Goal: Check status: Check status

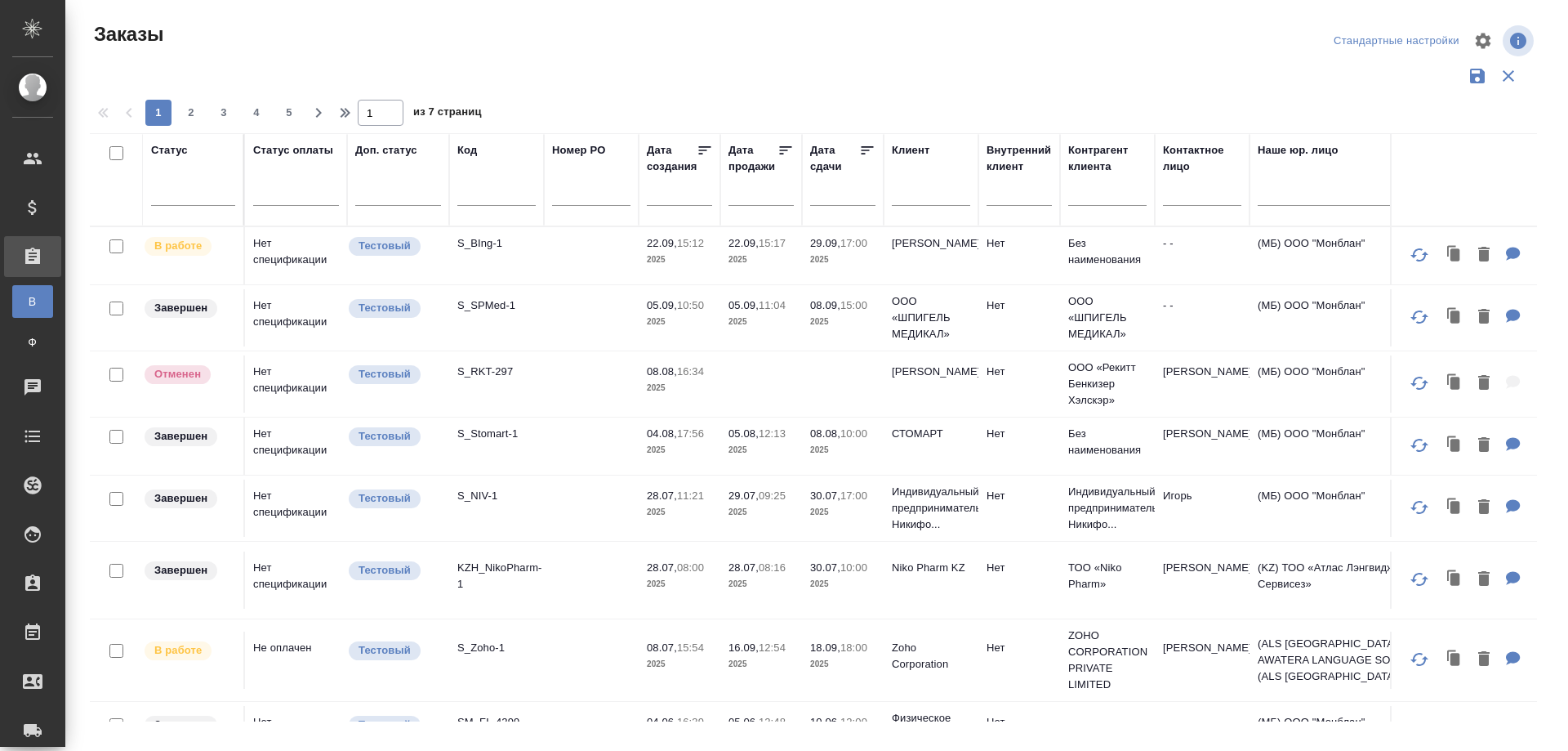
click at [482, 194] on input "text" at bounding box center [496, 195] width 78 height 20
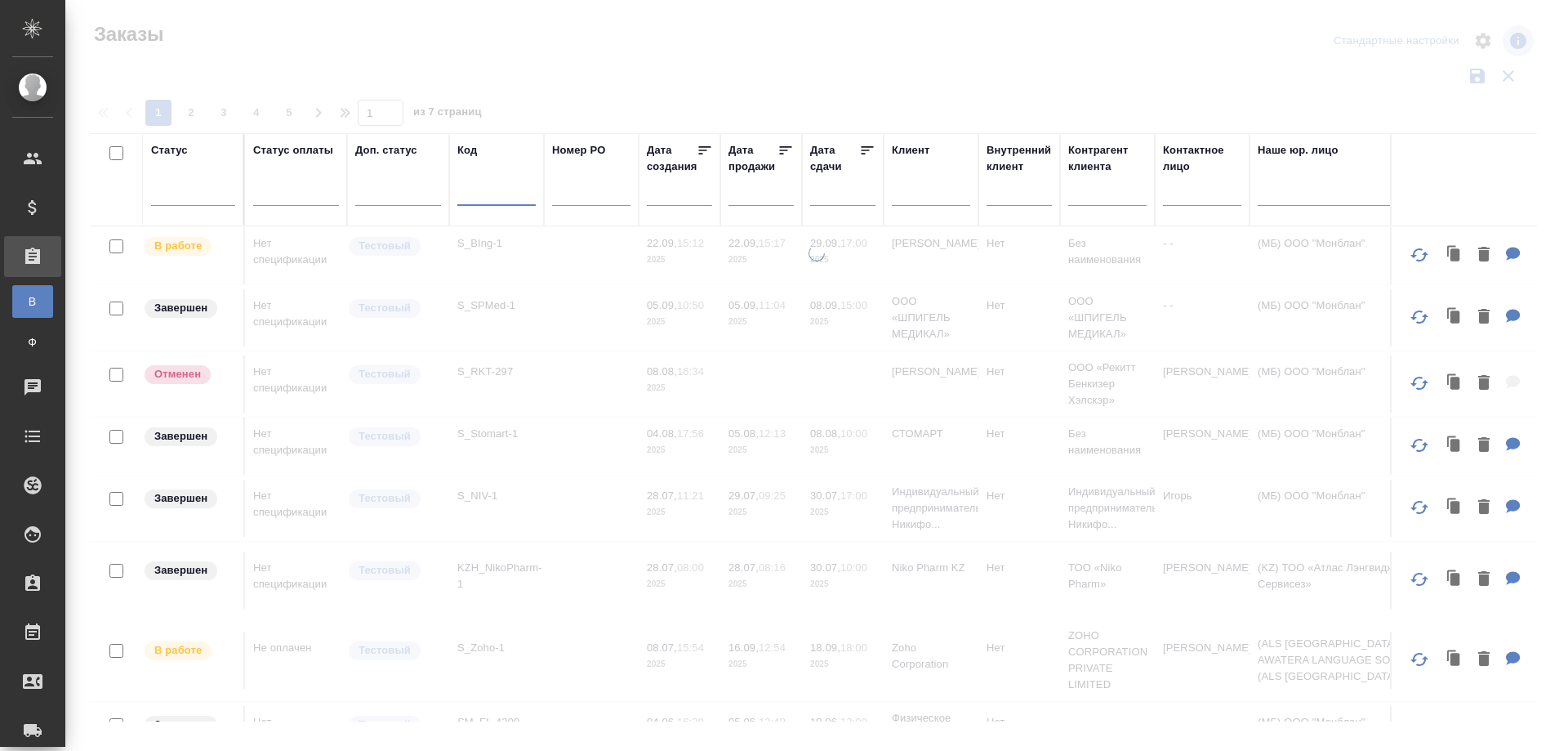
paste input "S_T-OP-C-24025"
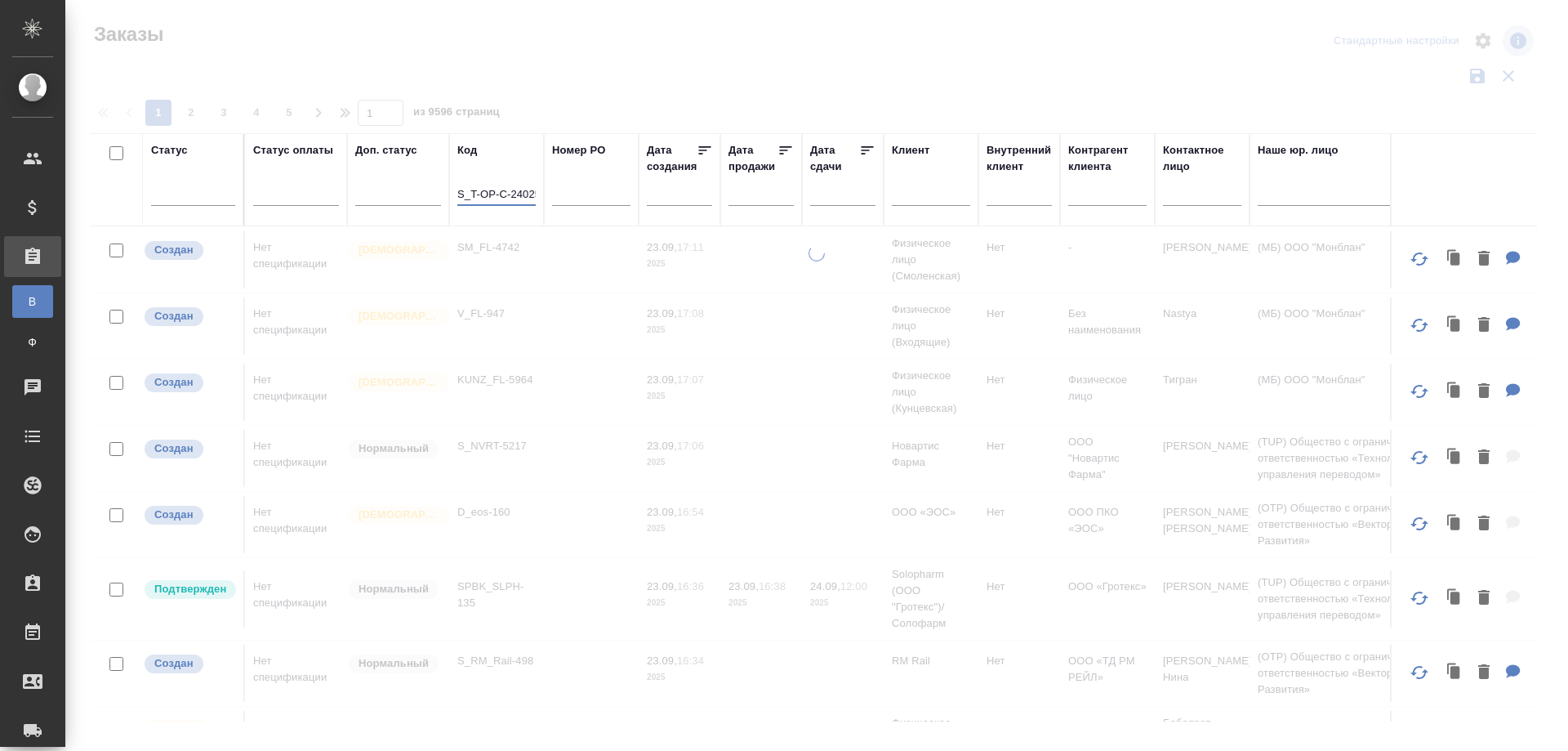
scroll to position [0, 5]
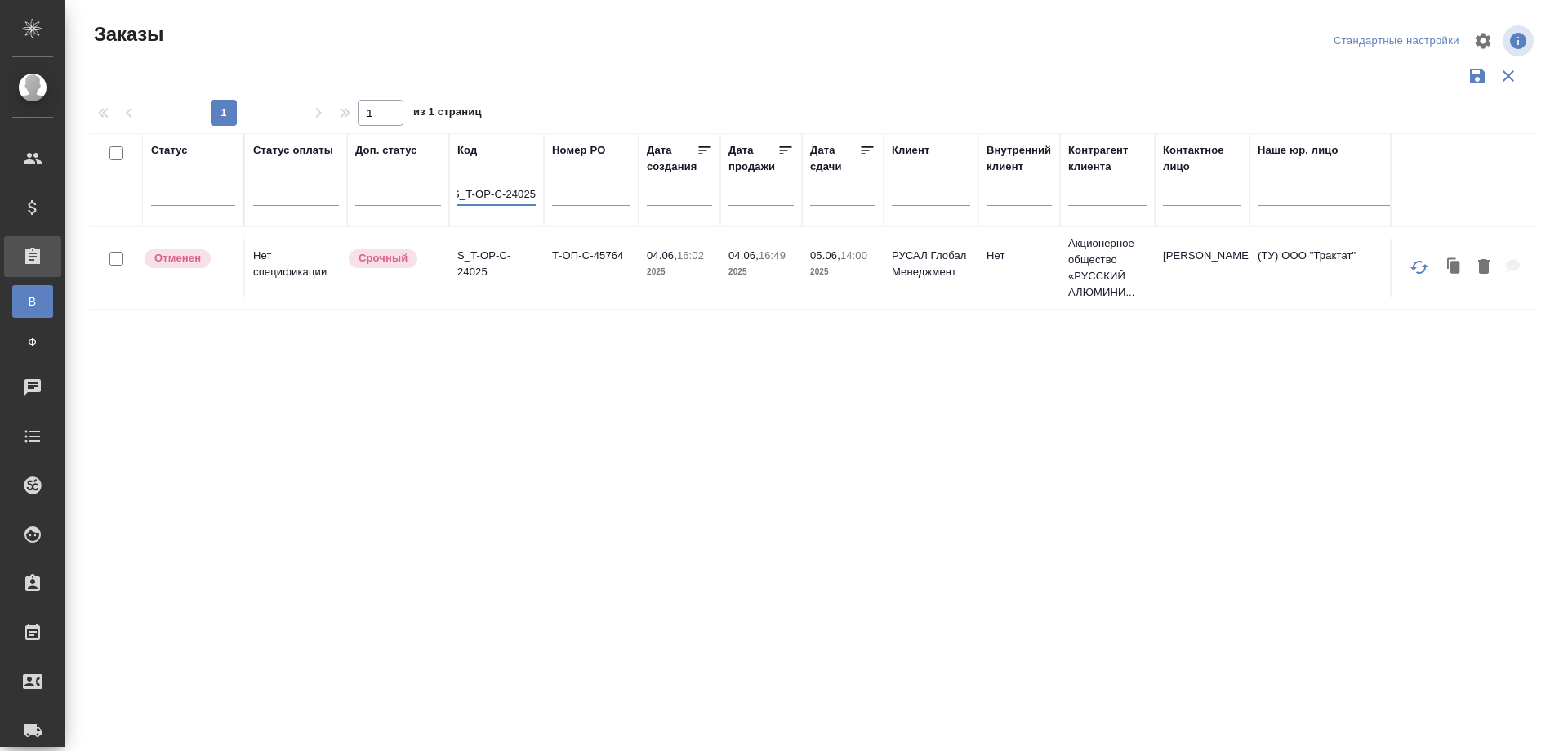
click at [490, 285] on td "S_T-OP-C-24025" at bounding box center [496, 268] width 94 height 57
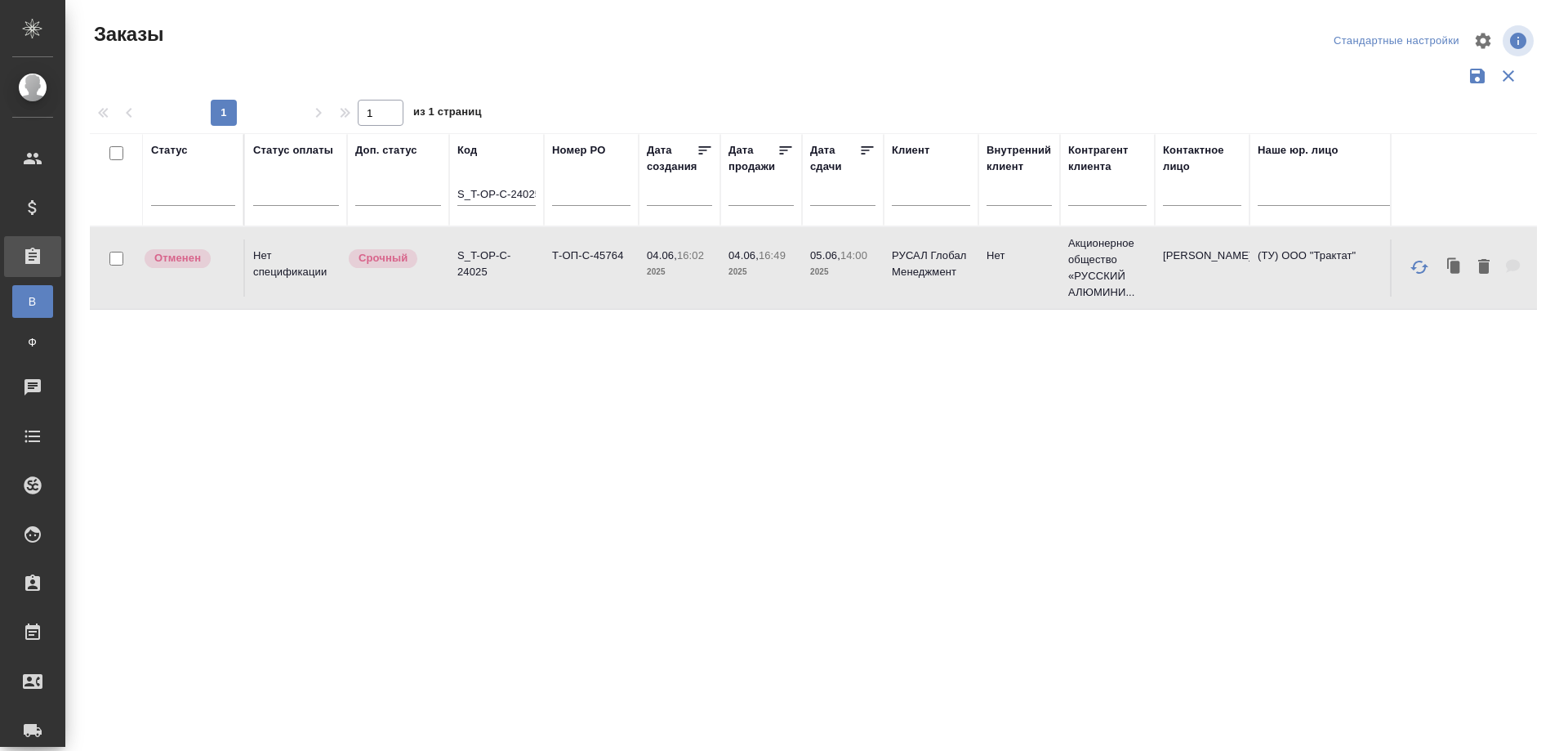
click at [490, 285] on td "S_T-OP-C-24025" at bounding box center [496, 268] width 94 height 57
click at [455, 192] on th "Код S_T-OP-C-24025" at bounding box center [496, 180] width 94 height 93
drag, startPoint x: 459, startPoint y: 192, endPoint x: 556, endPoint y: 192, distance: 97.0
click at [556, 192] on tr "Статус Статус оплаты Доп. статус Код S_T-OP-C-24025 Номер PO Дата создания Дата…" at bounding box center [1457, 180] width 2734 height 93
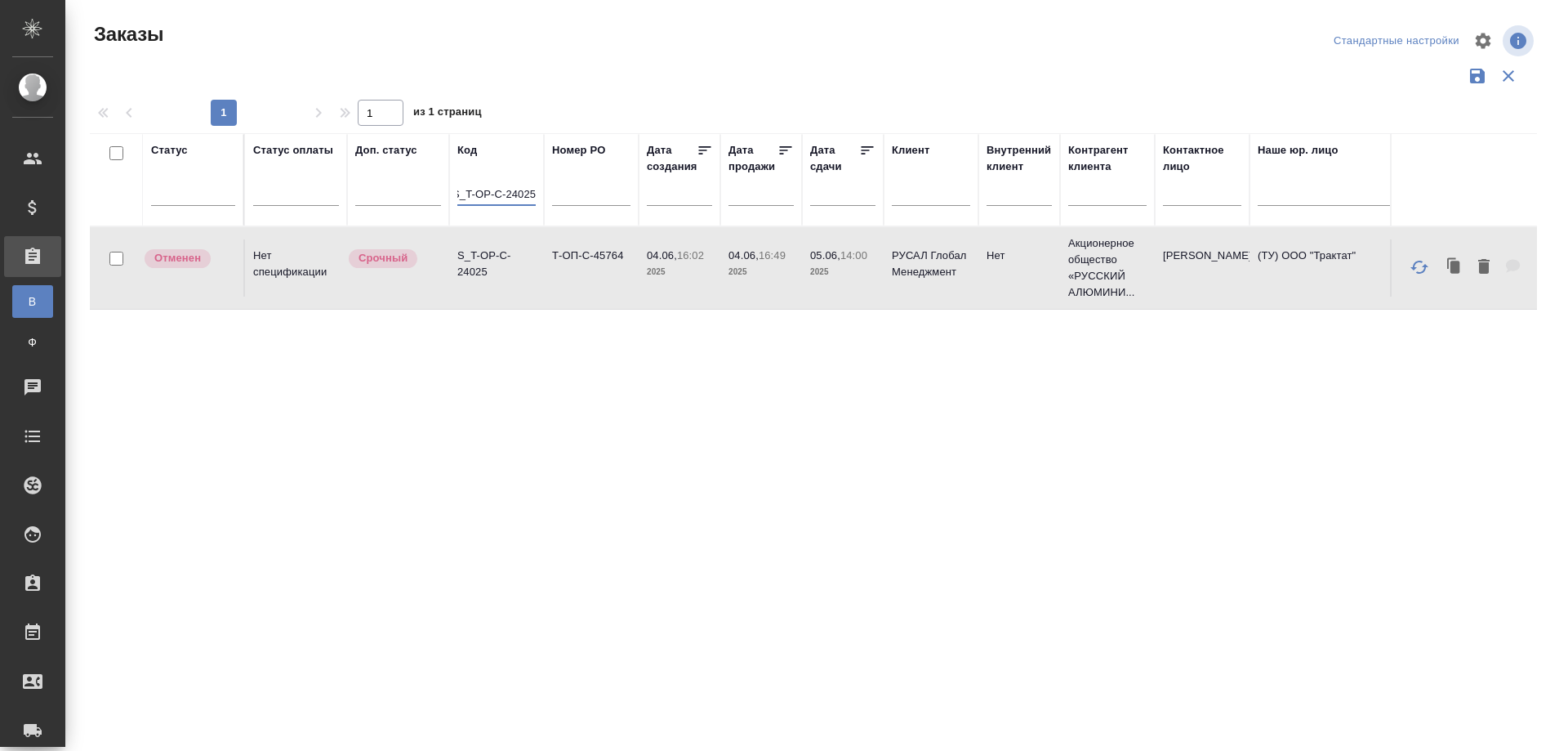
paste input "spl-57"
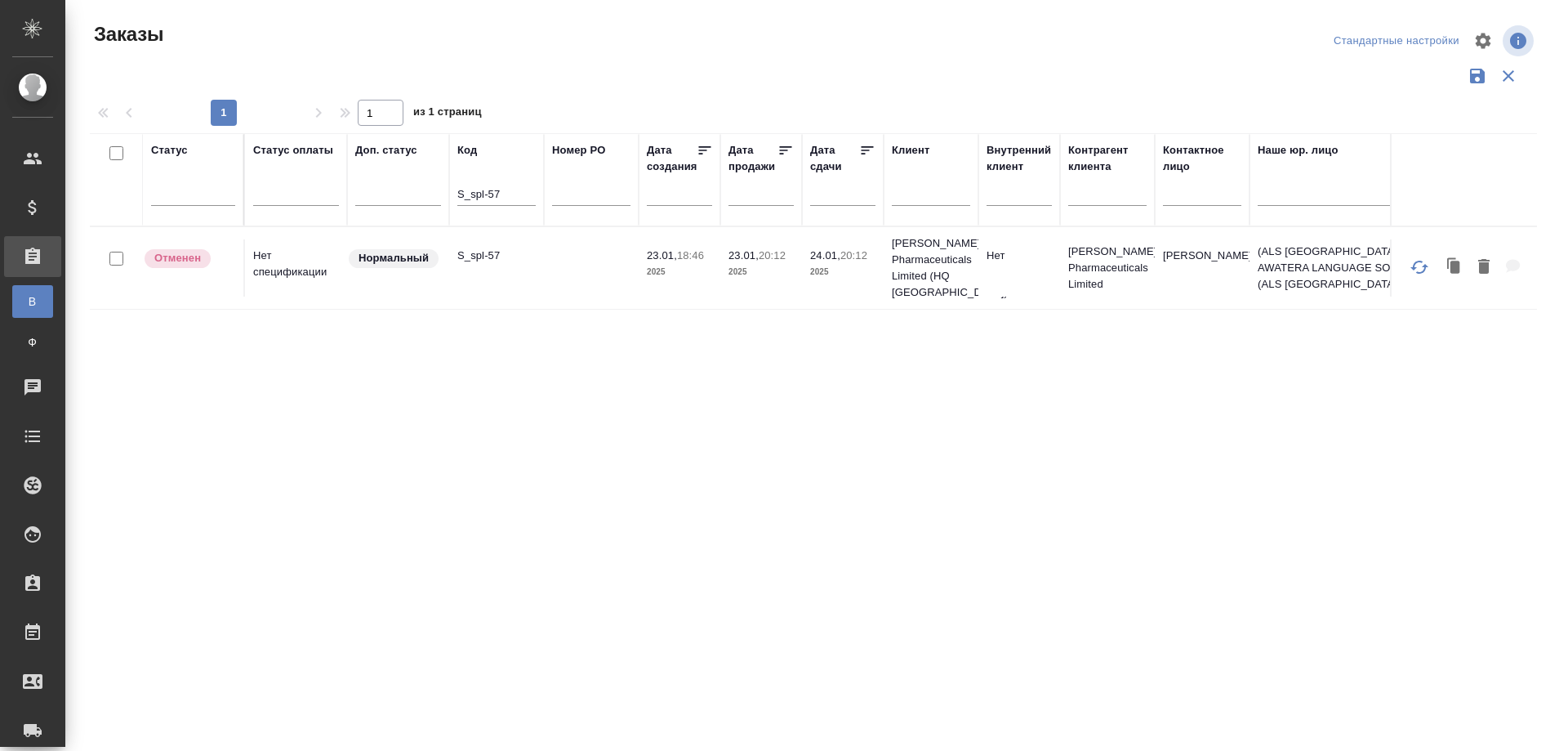
click at [479, 282] on td "S_spl-57" at bounding box center [496, 268] width 94 height 57
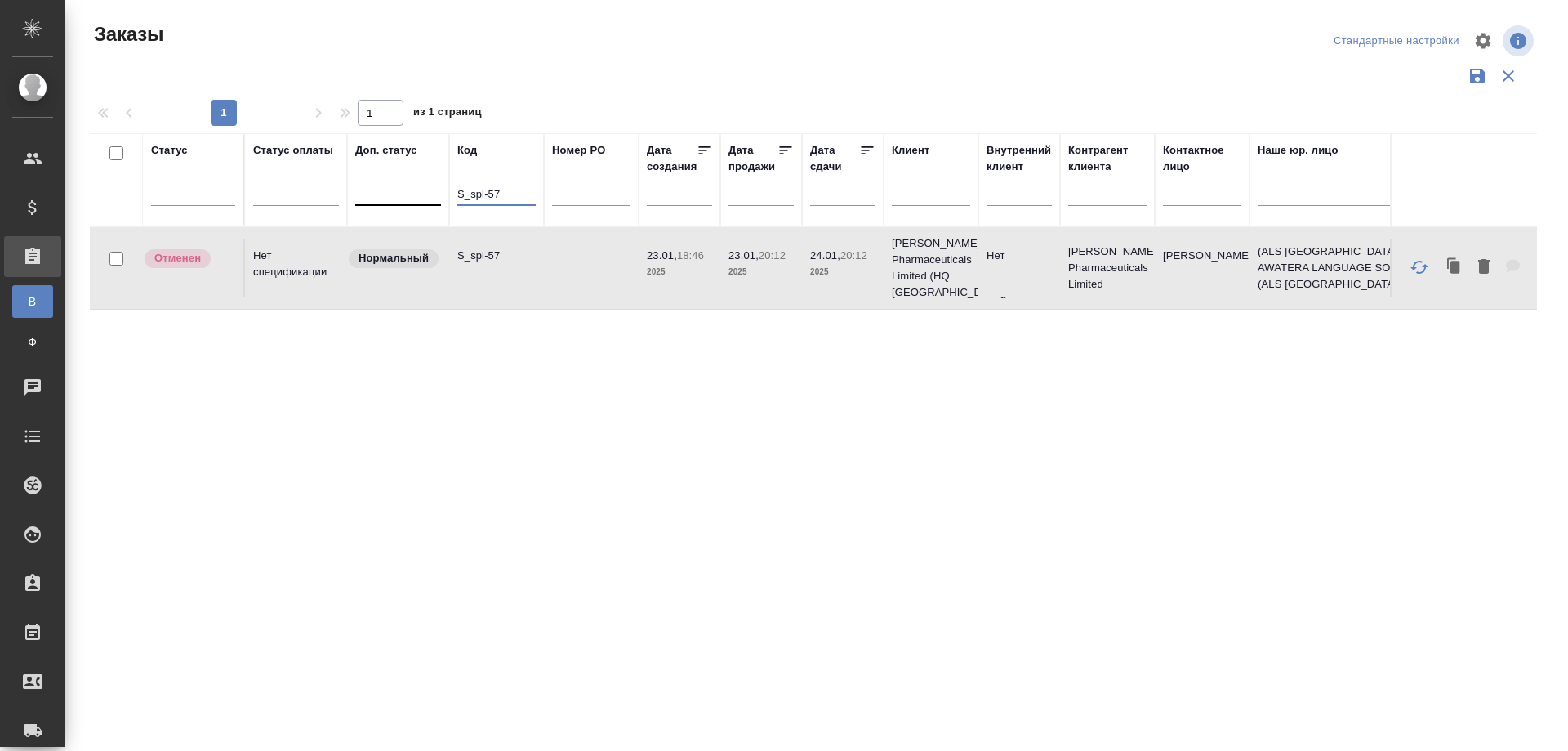
drag, startPoint x: 513, startPoint y: 195, endPoint x: 439, endPoint y: 195, distance: 74.0
click at [439, 195] on tr "Статус Статус оплаты Доп. статус Код S_spl-57 Номер PO Дата создания Дата прода…" at bounding box center [1457, 180] width 2734 height 93
paste input "D_UTG-92"
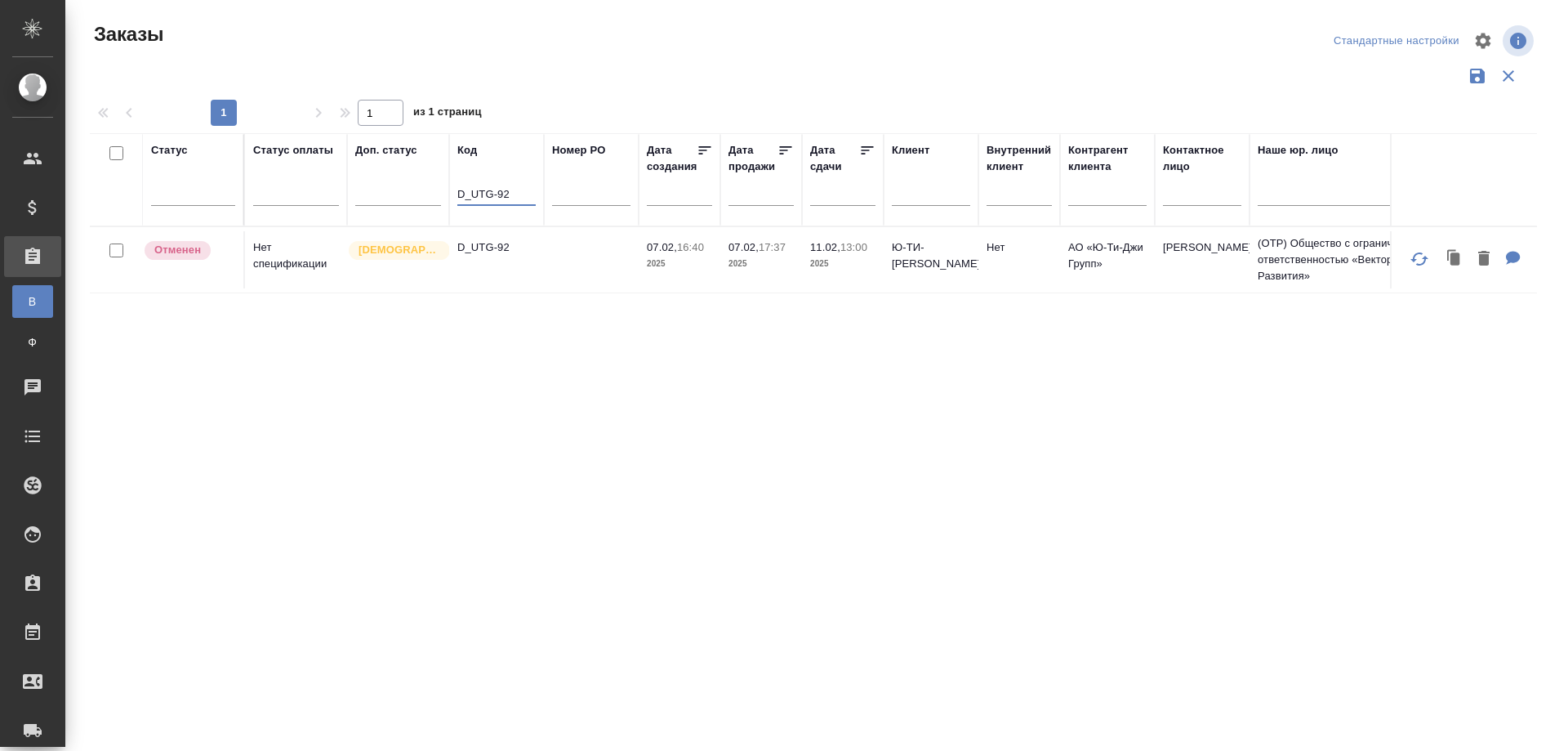
click at [483, 277] on td "D_UTG-92" at bounding box center [496, 260] width 94 height 57
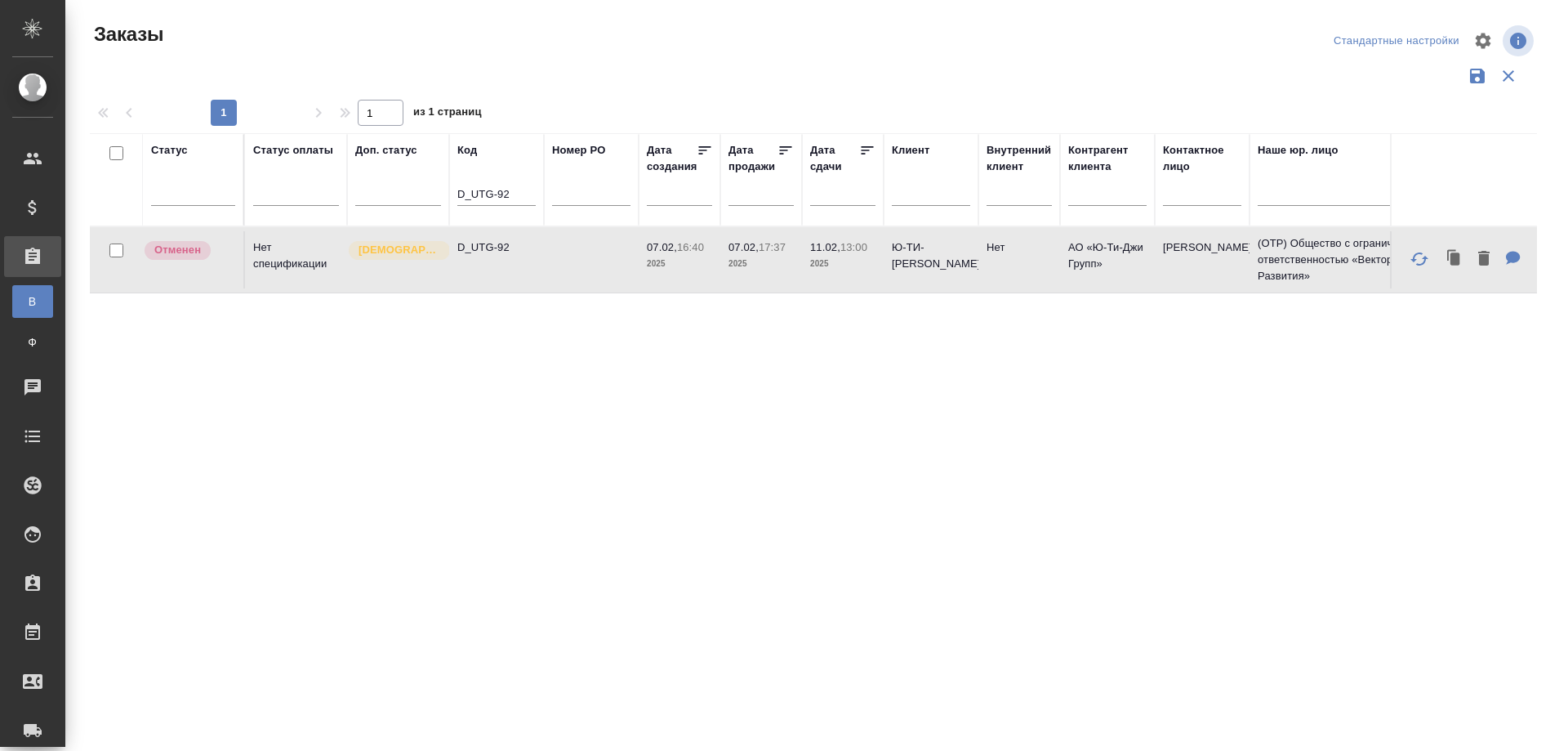
click at [483, 277] on td "D_UTG-92" at bounding box center [496, 260] width 94 height 57
drag, startPoint x: 462, startPoint y: 198, endPoint x: 430, endPoint y: 199, distance: 32.0
click at [430, 199] on tr "Статус Статус оплаты Доп. статус Код D_UTG-92 Номер PO Дата создания Дата прода…" at bounding box center [1457, 180] width 2734 height 93
paste input "S_SNF-6459"
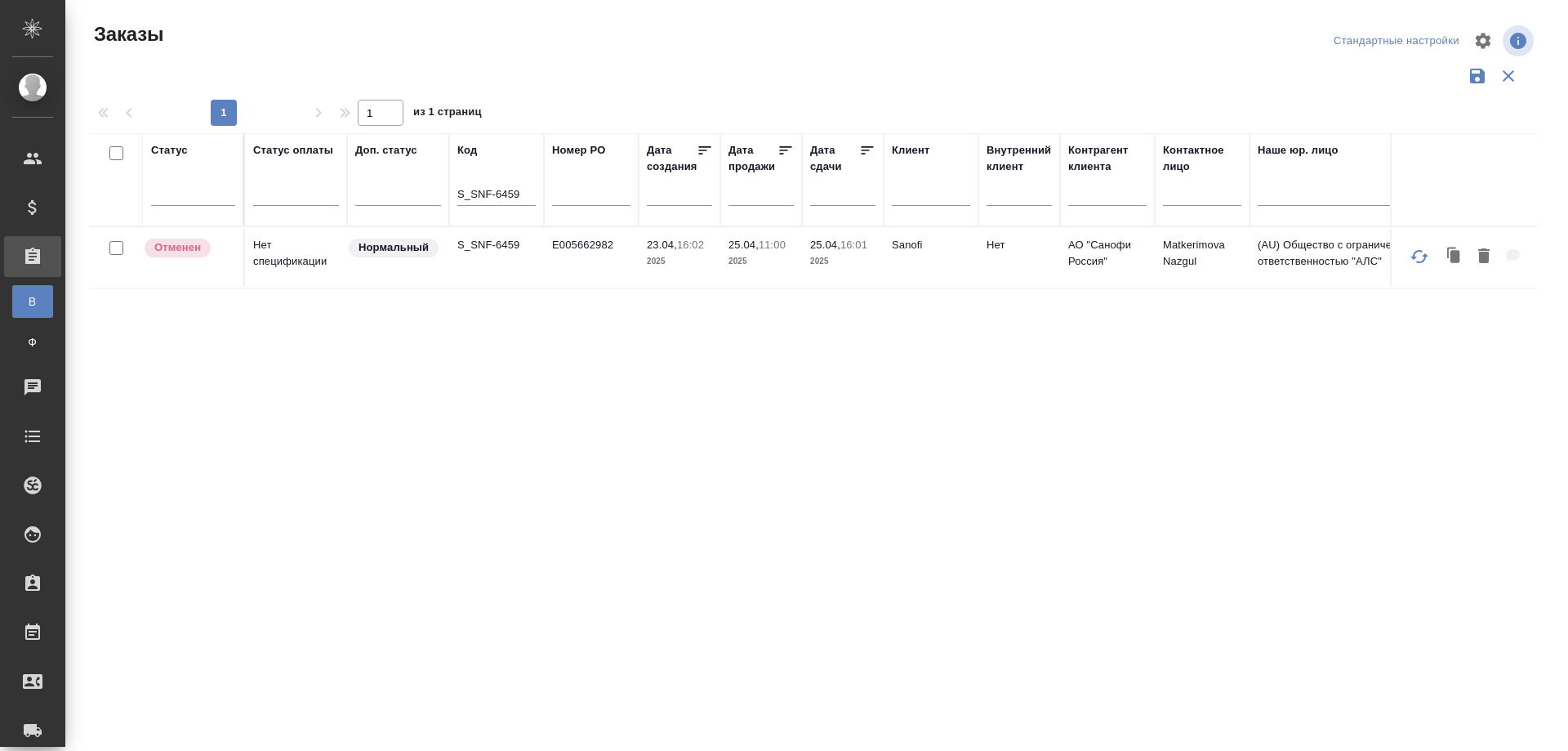
click at [579, 260] on td "E005662982" at bounding box center [591, 257] width 94 height 57
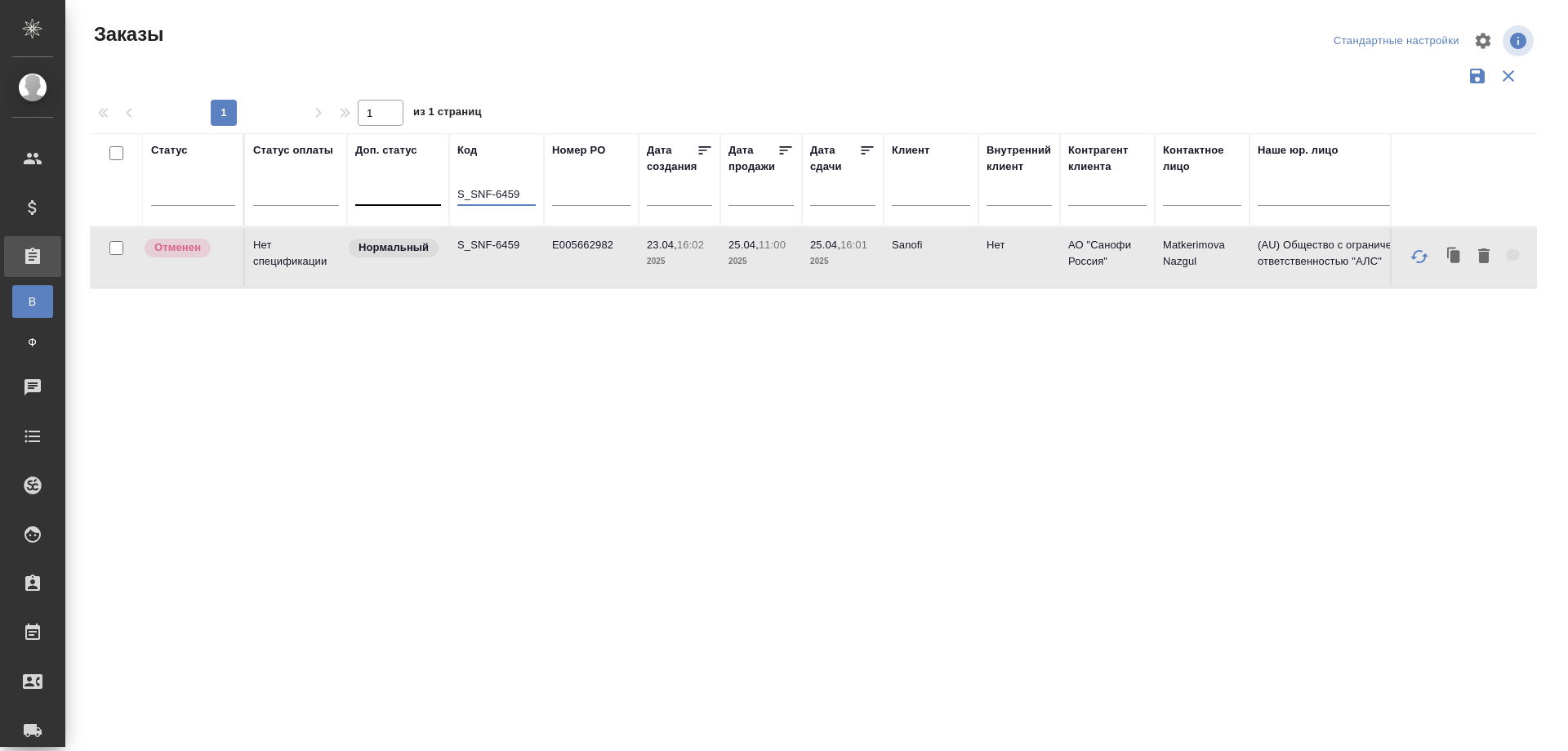
drag, startPoint x: 524, startPoint y: 195, endPoint x: 392, endPoint y: 195, distance: 132.0
click at [392, 195] on tr "Статус Статус оплаты Доп. статус Код S_SNF-6459 Номер PO Дата создания Дата про…" at bounding box center [1457, 180] width 2734 height 93
paste input "D_cwp-4"
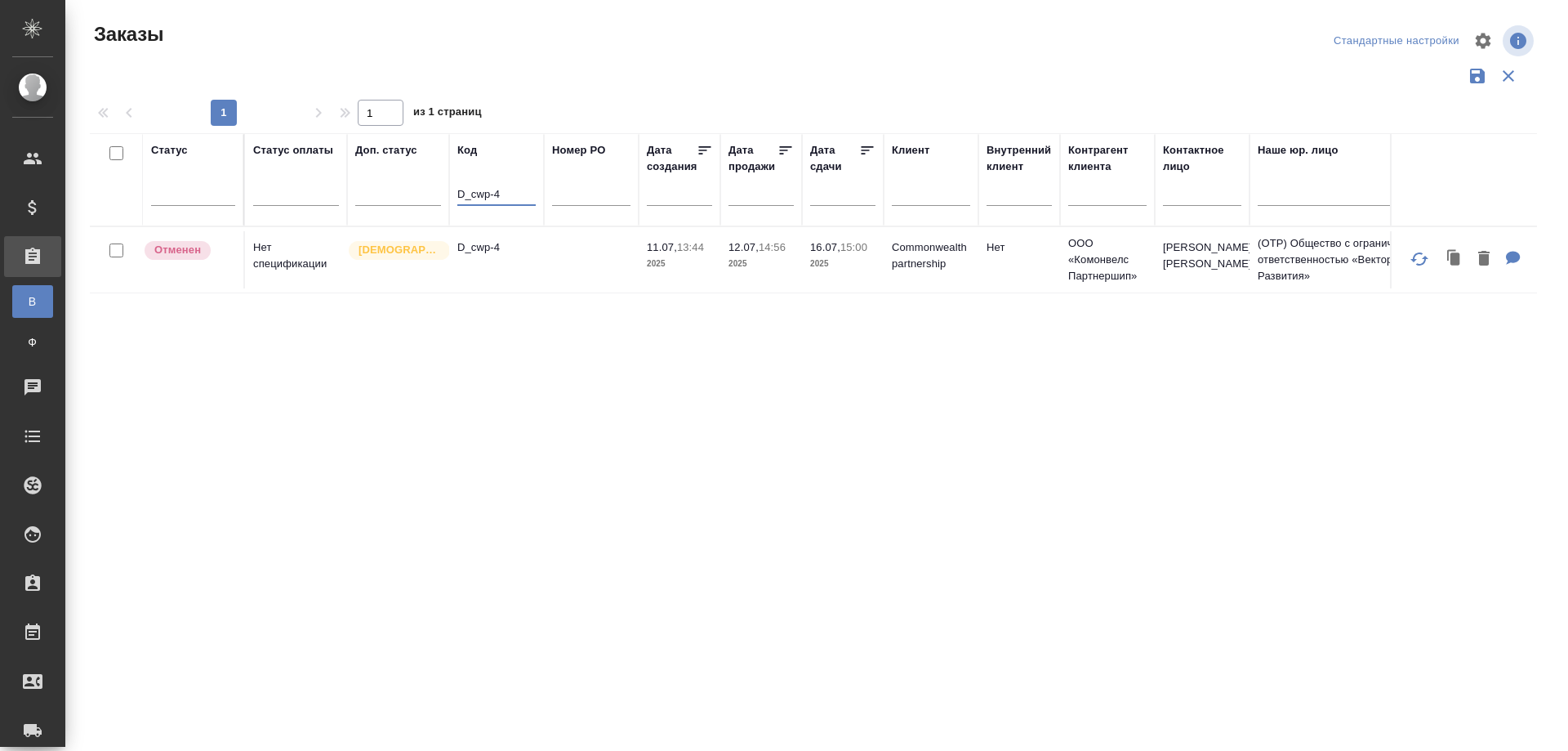
type input "D_cwp-4"
click at [482, 272] on td "D_cwp-4" at bounding box center [496, 260] width 94 height 57
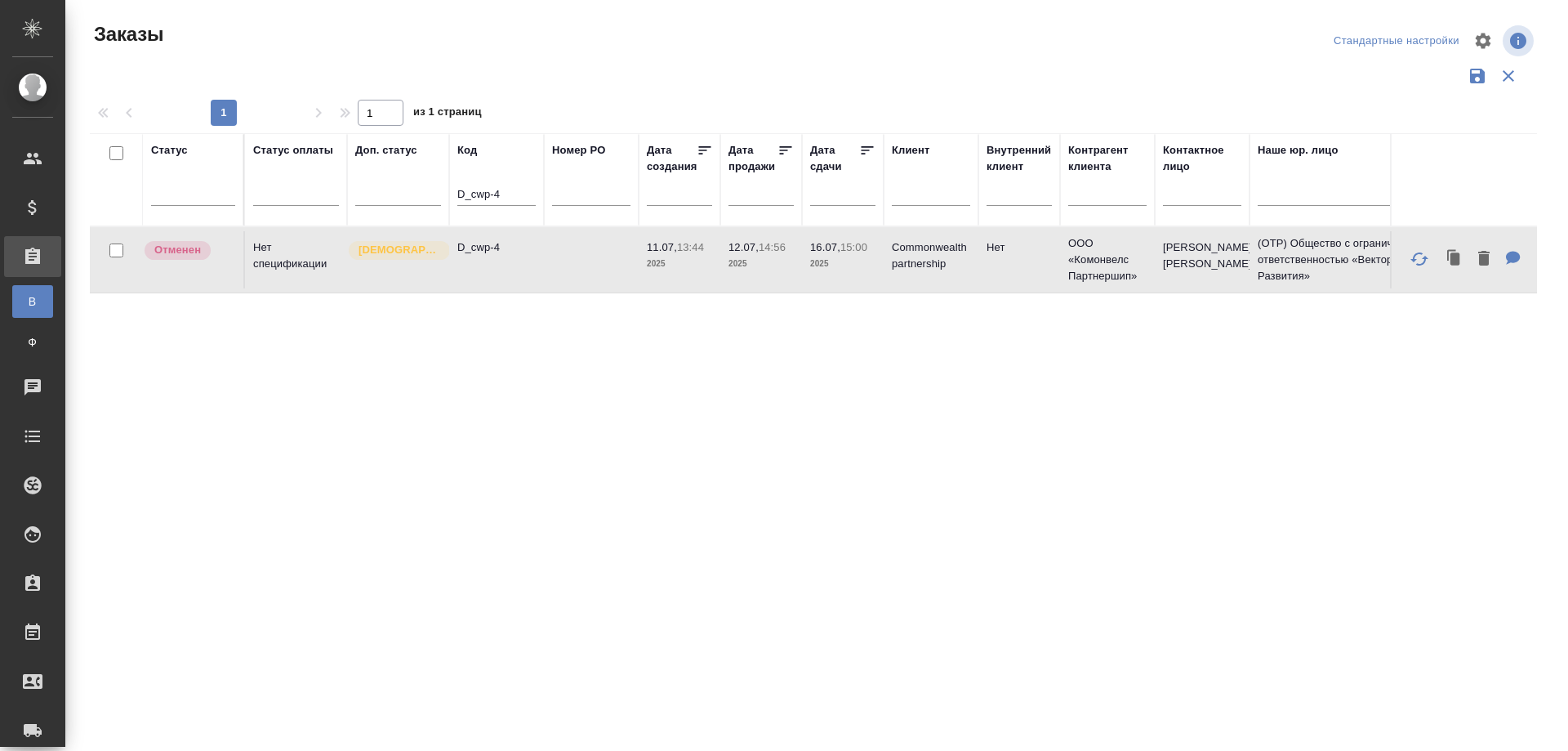
click at [482, 272] on td "D_cwp-4" at bounding box center [496, 260] width 94 height 57
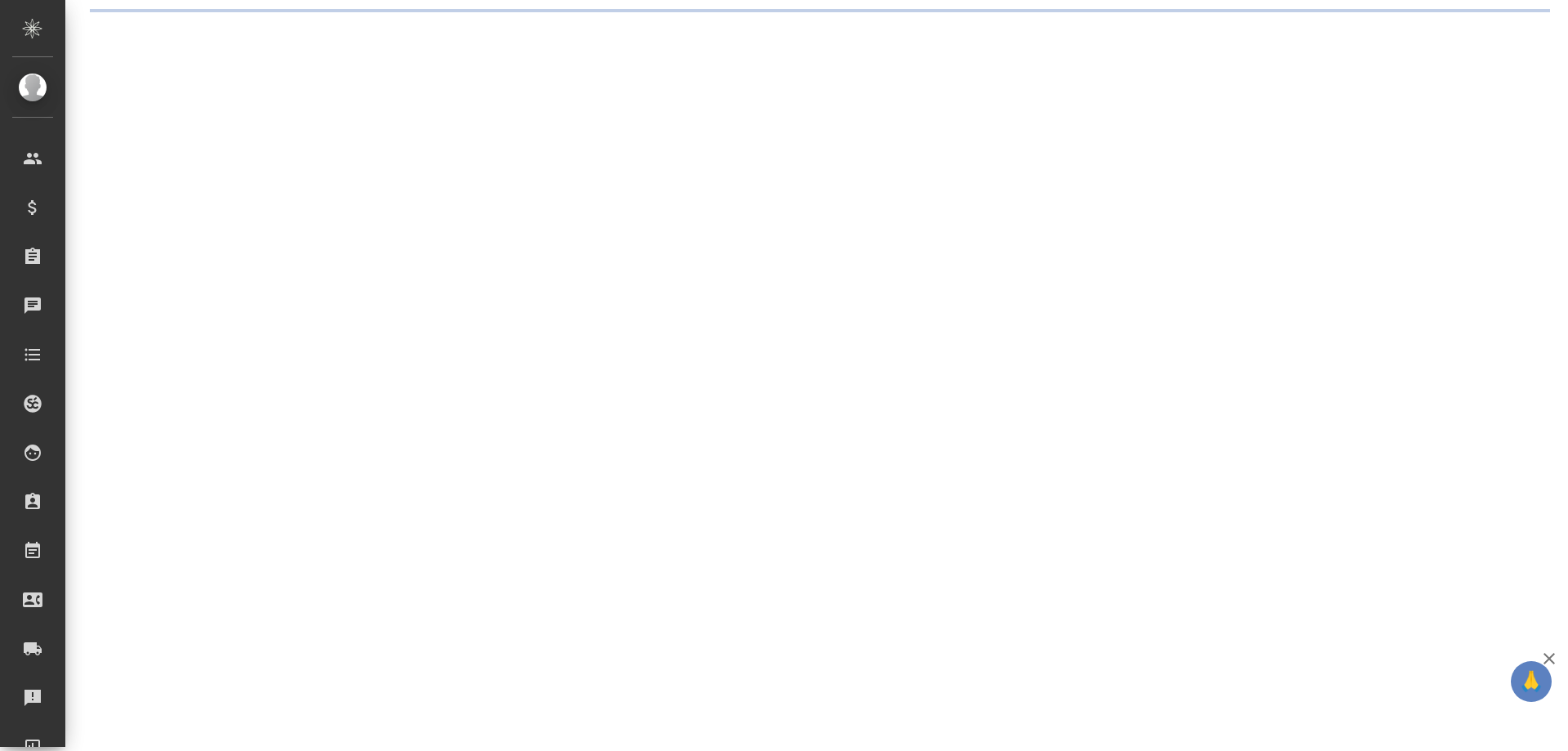
select select "RU"
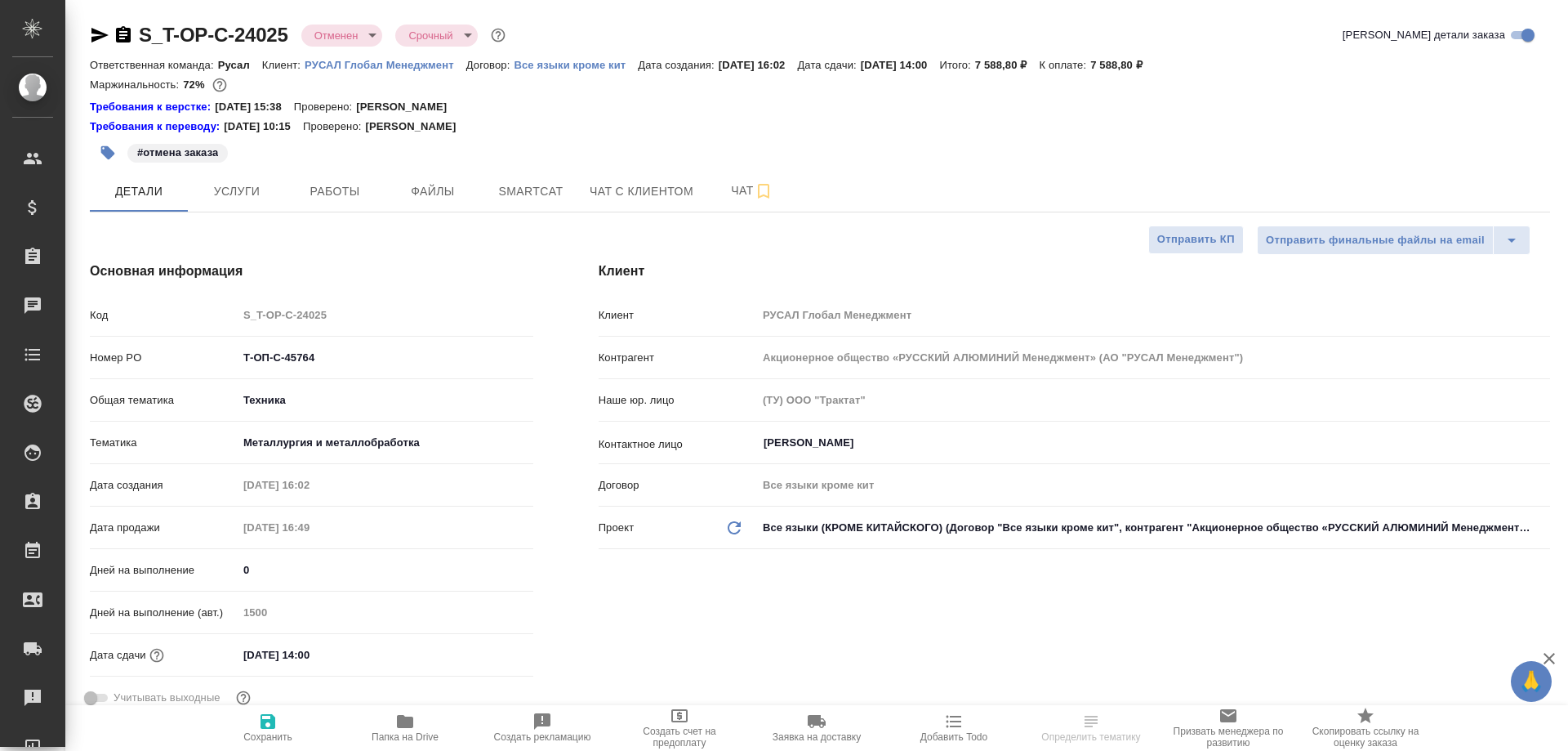
type textarea "x"
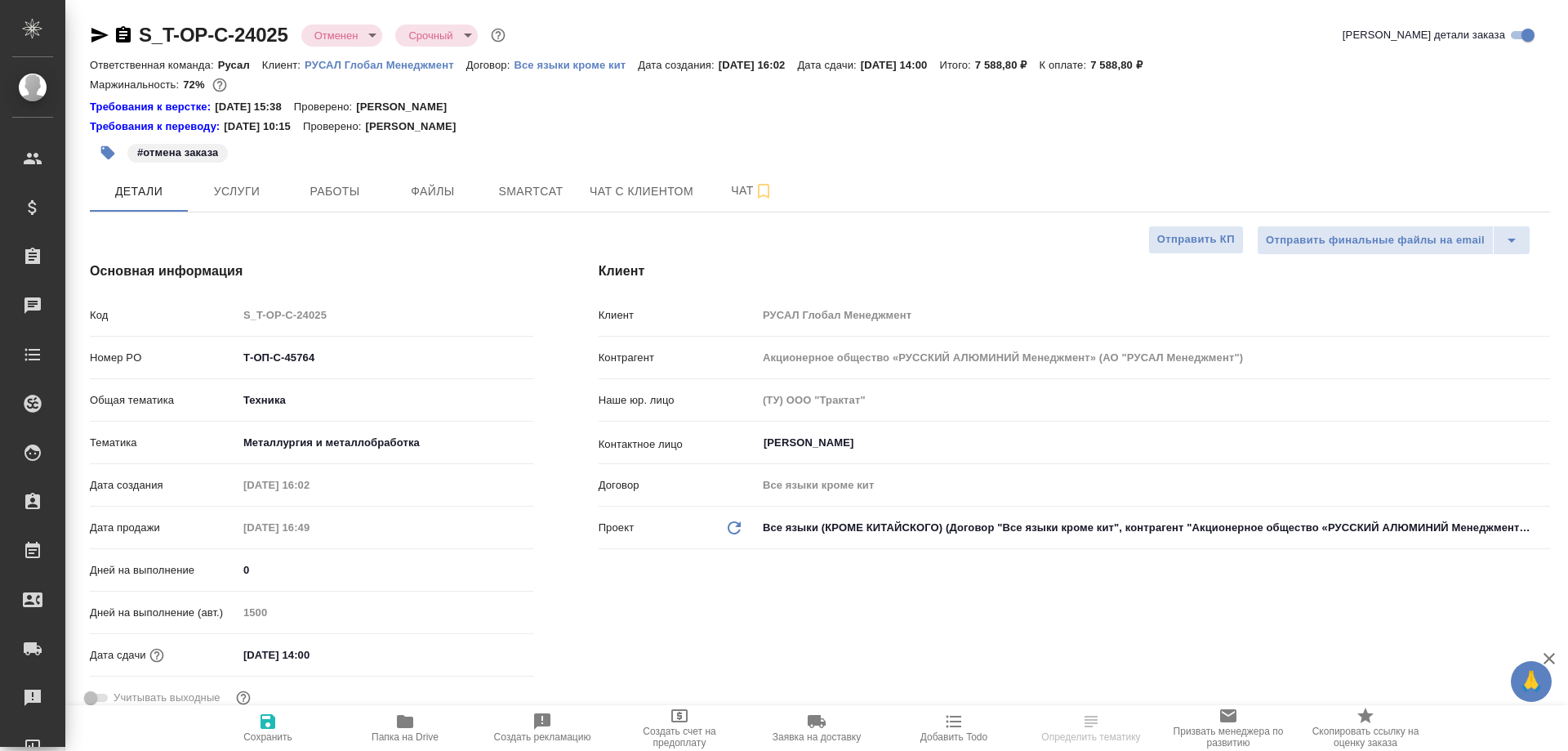
type textarea "x"
type input "Журавлева Александра"
click at [329, 184] on span "Работы" at bounding box center [334, 191] width 78 height 20
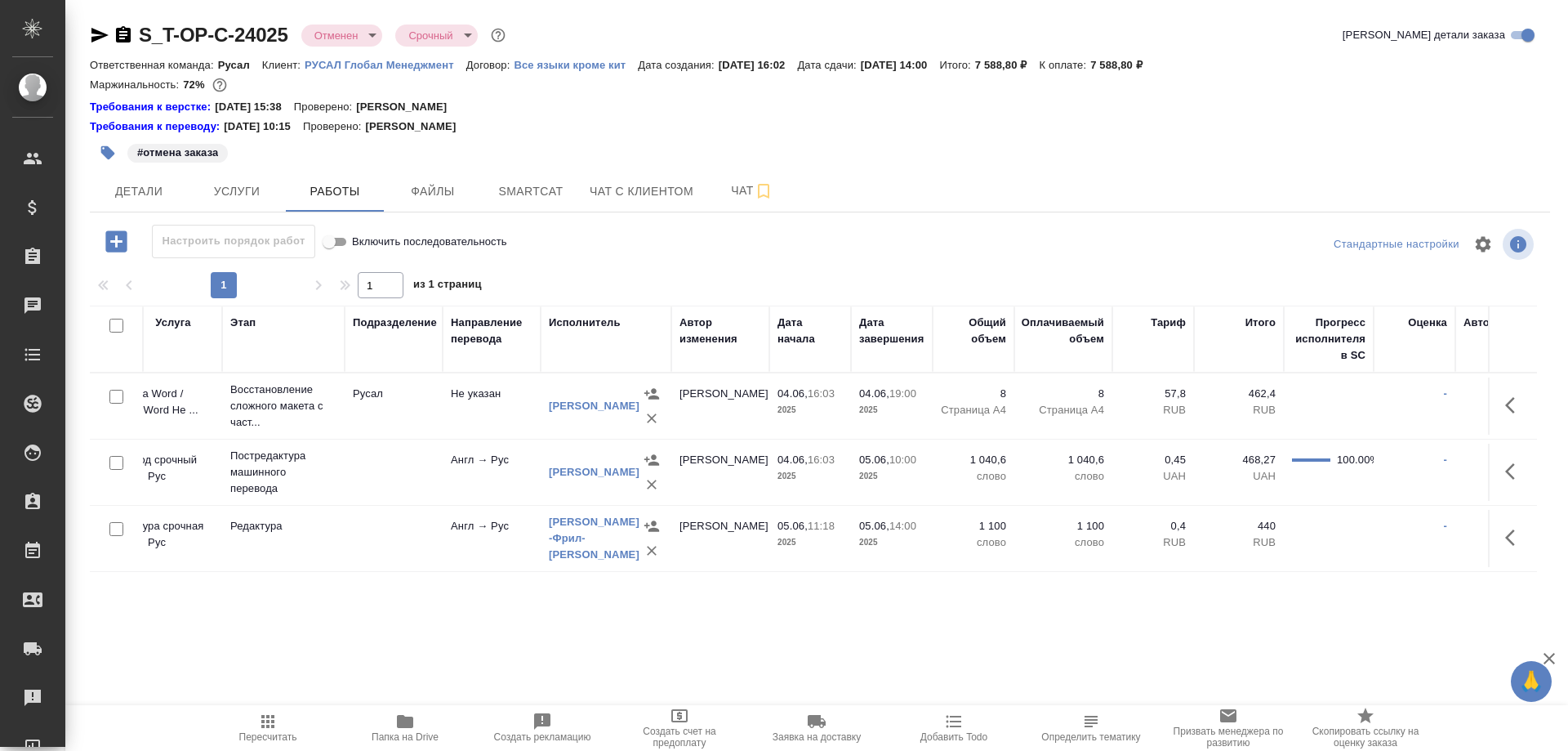
scroll to position [0, 254]
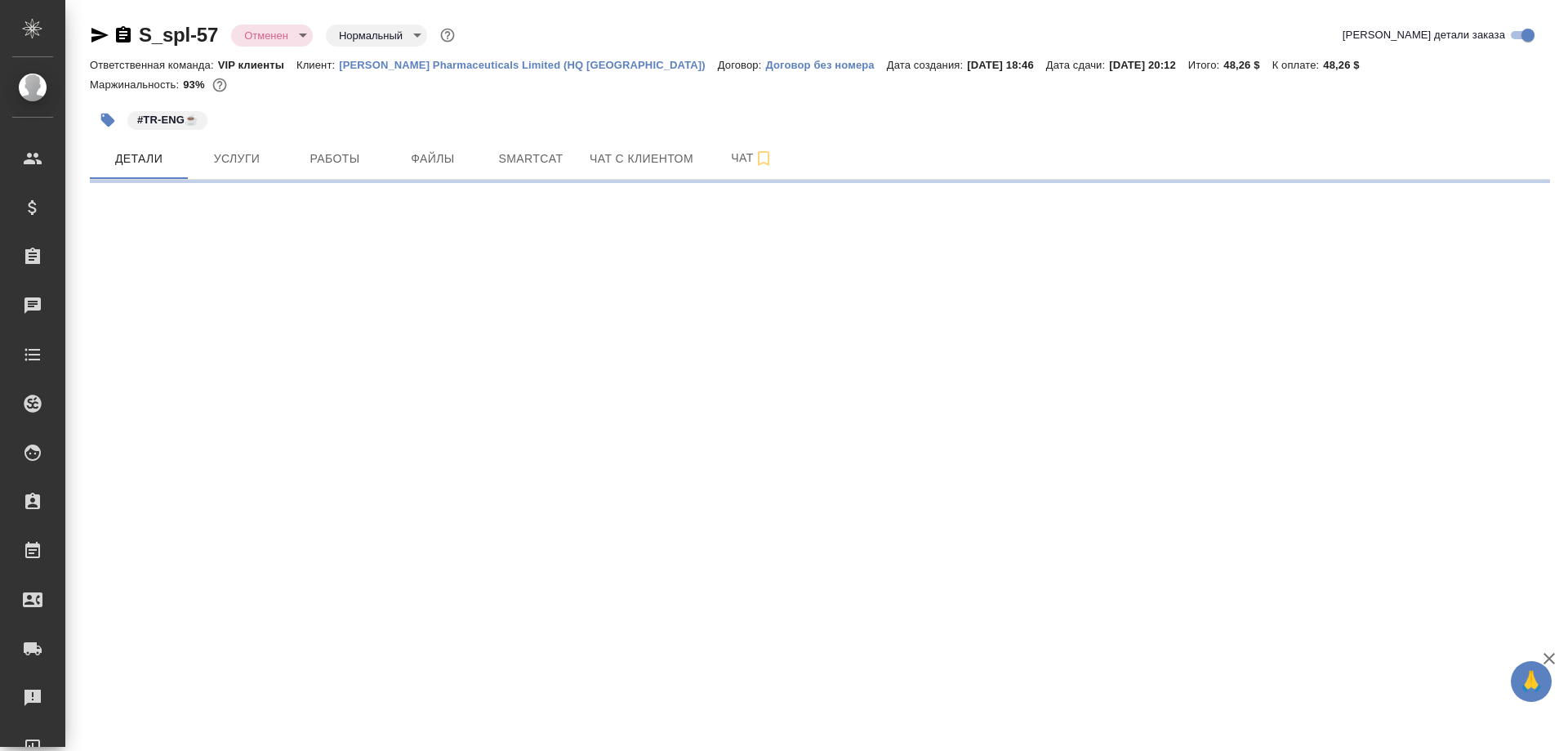
select select "RU"
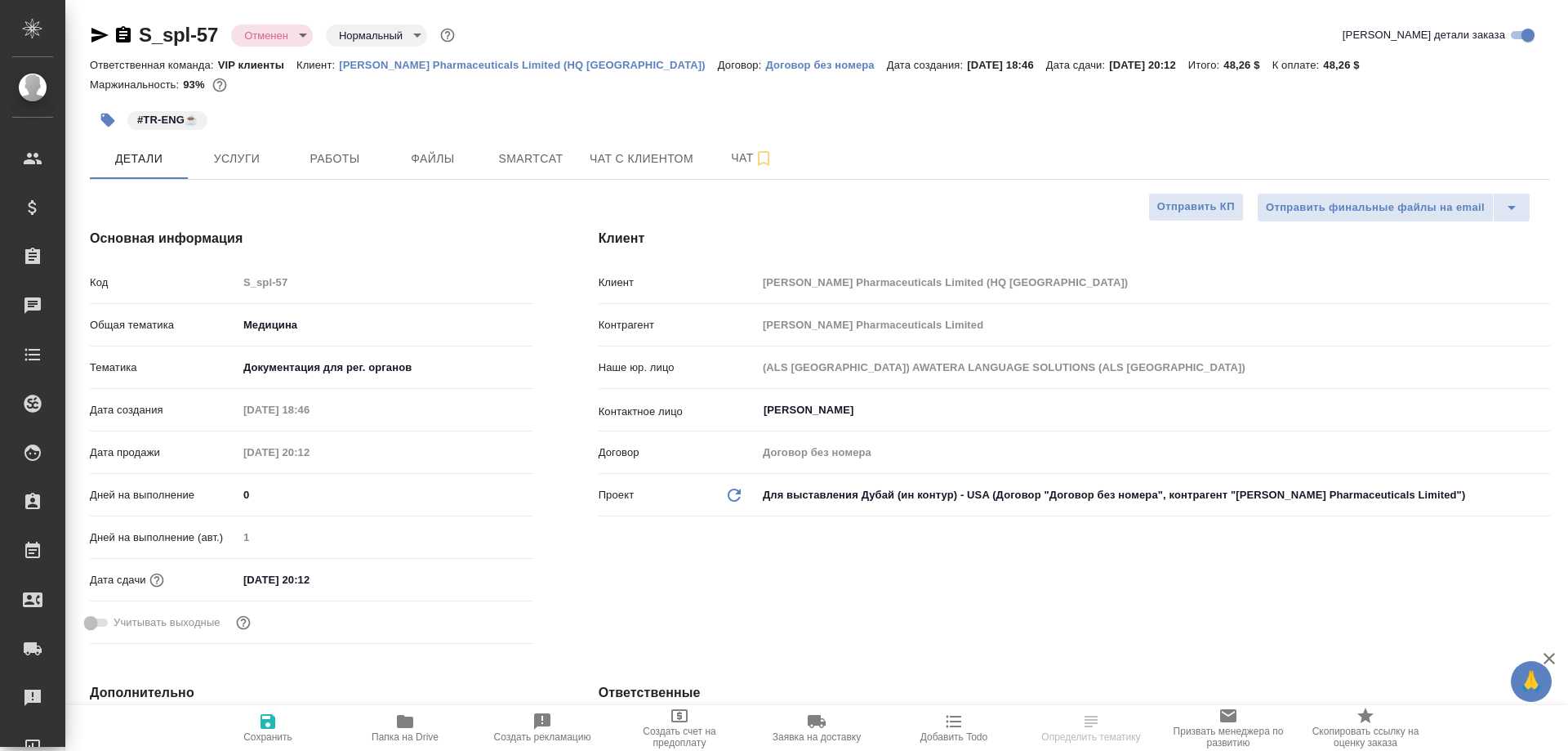
type textarea "x"
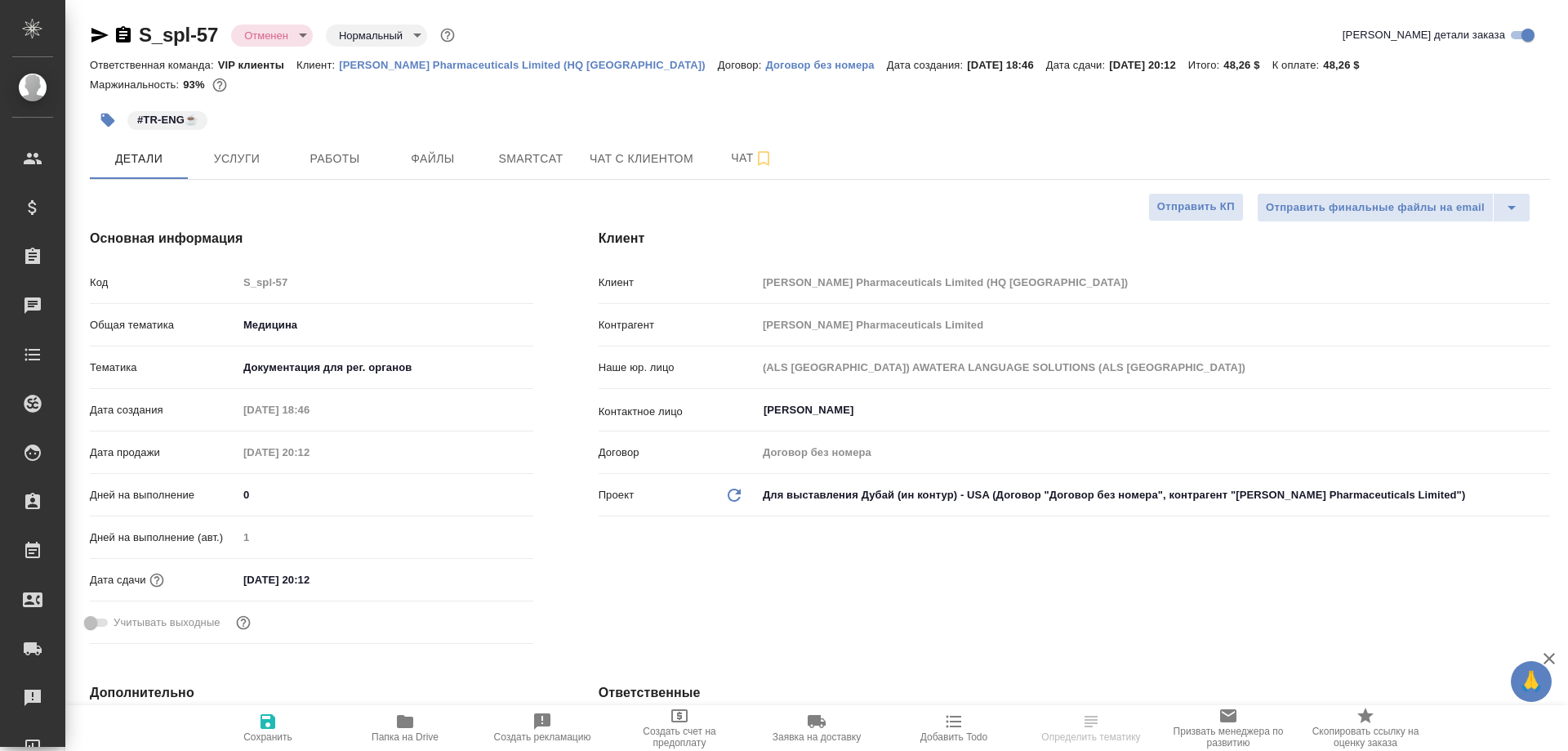
type textarea "x"
click at [344, 160] on span "Работы" at bounding box center [334, 158] width 78 height 20
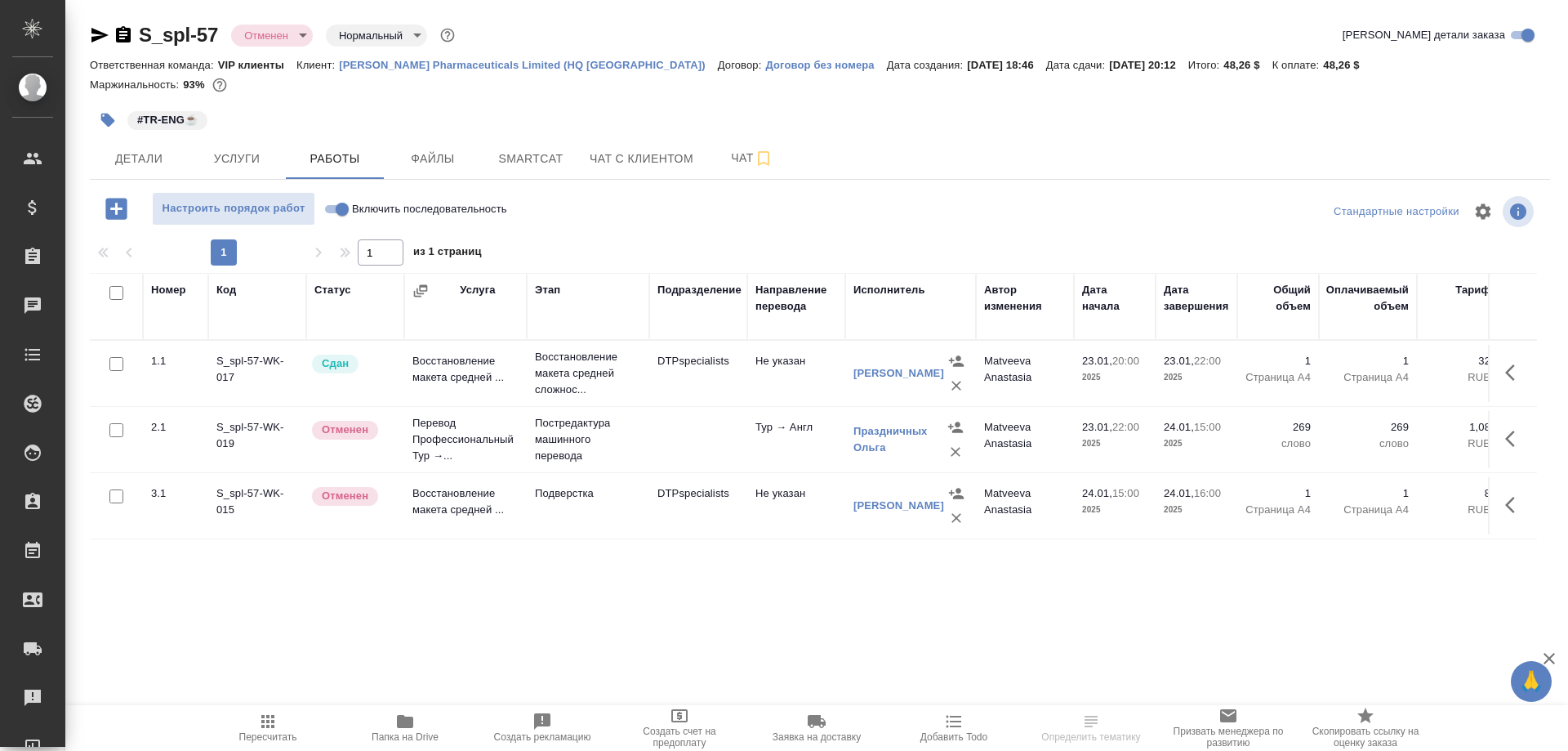
scroll to position [0, 299]
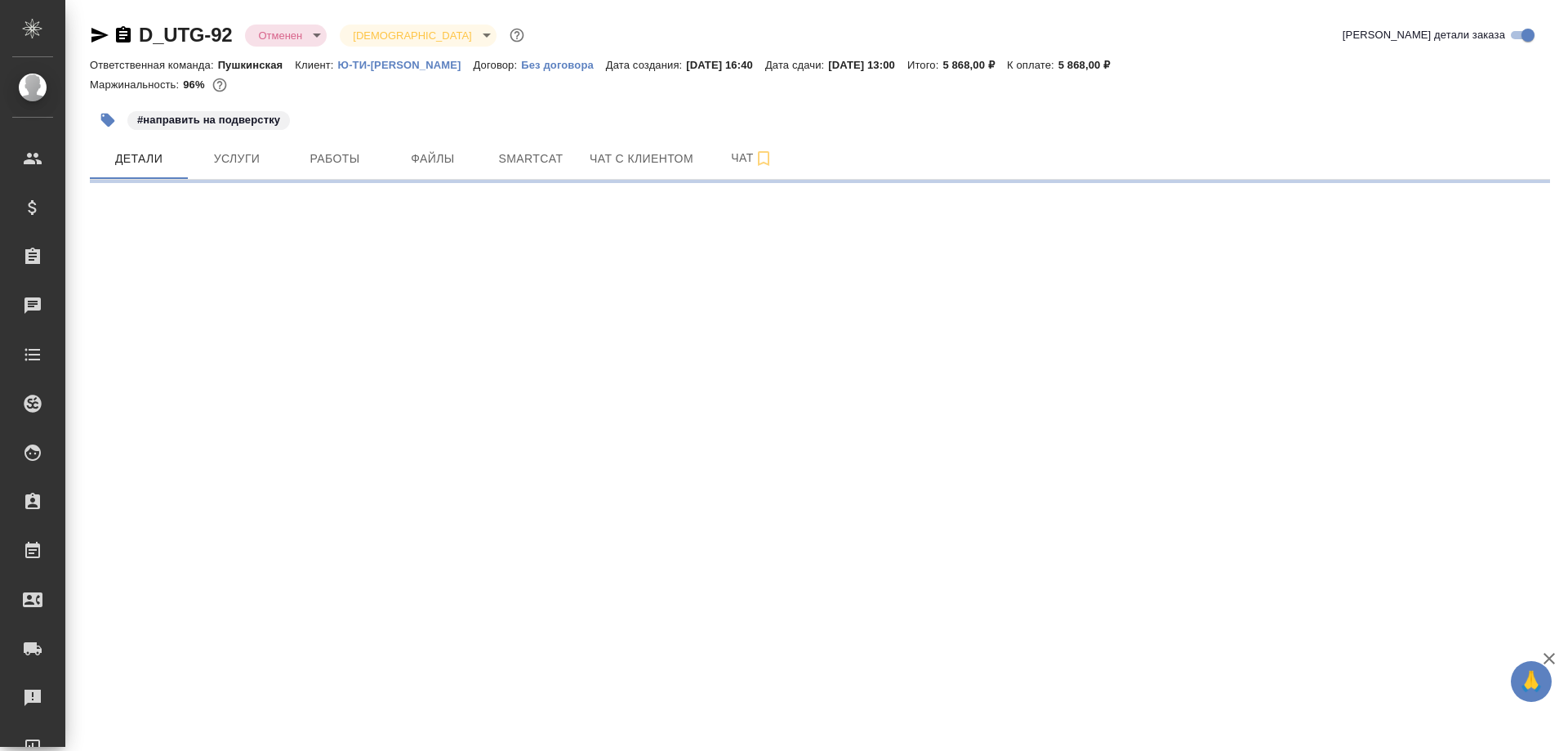
select select "RU"
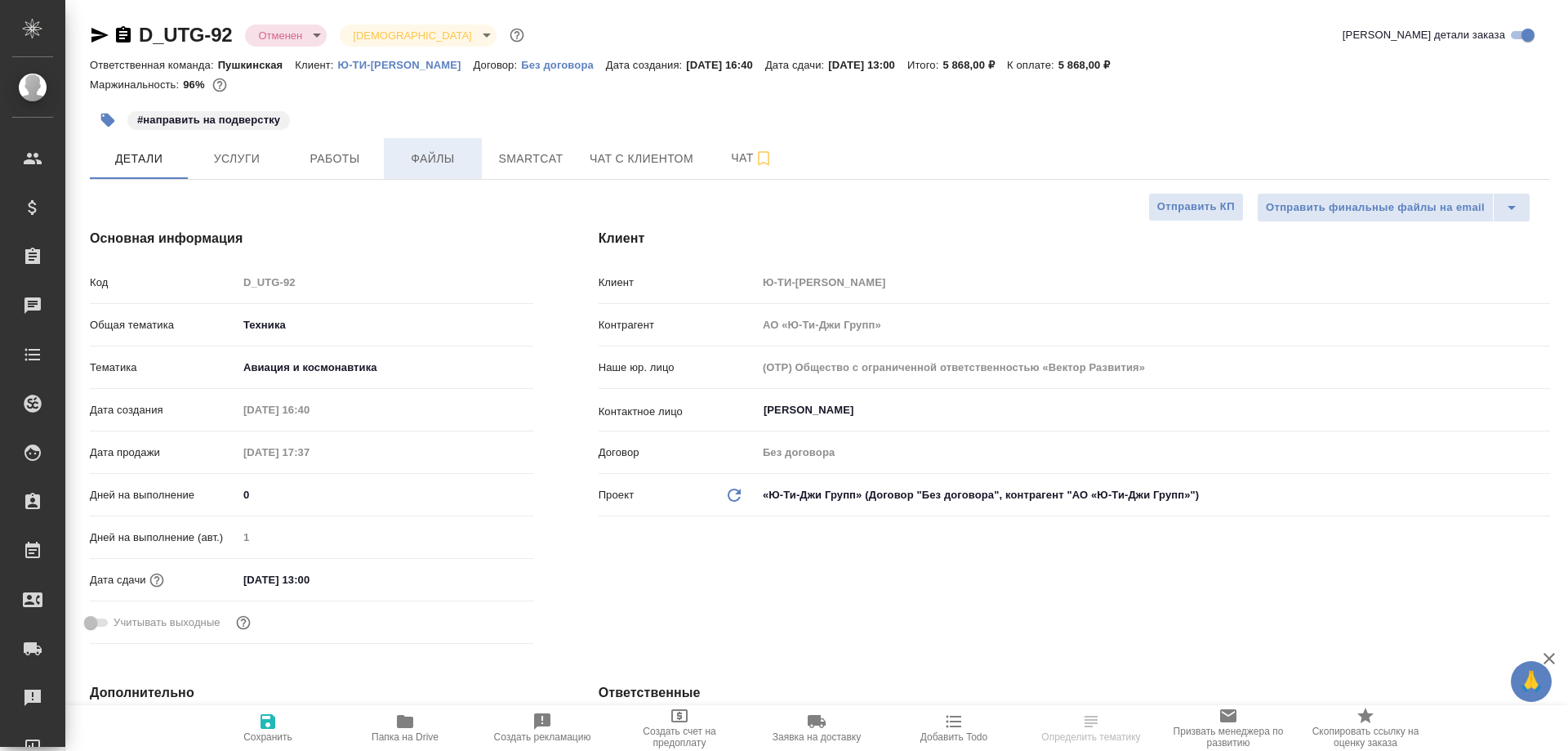
type textarea "x"
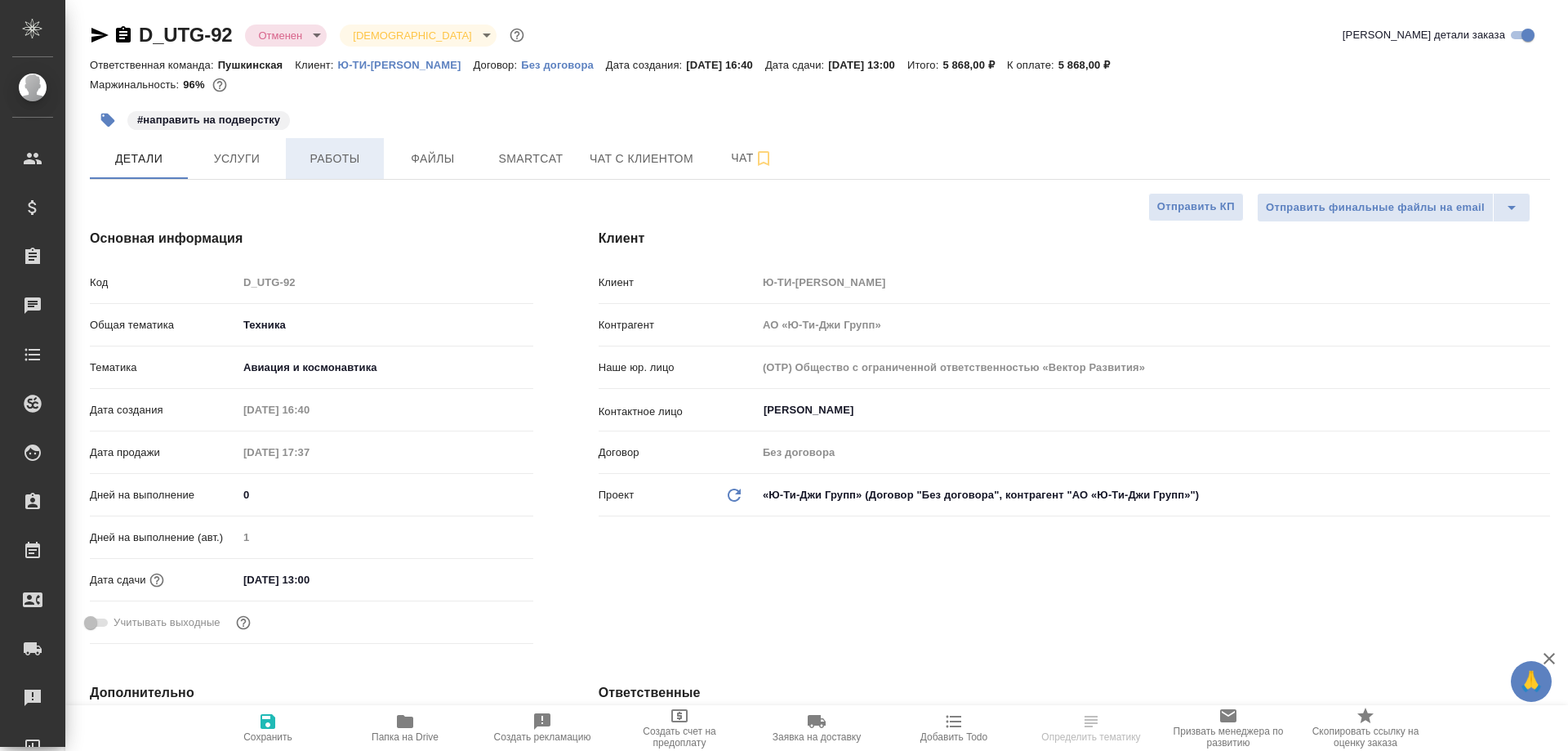
type textarea "x"
click at [328, 166] on span "Работы" at bounding box center [334, 158] width 78 height 20
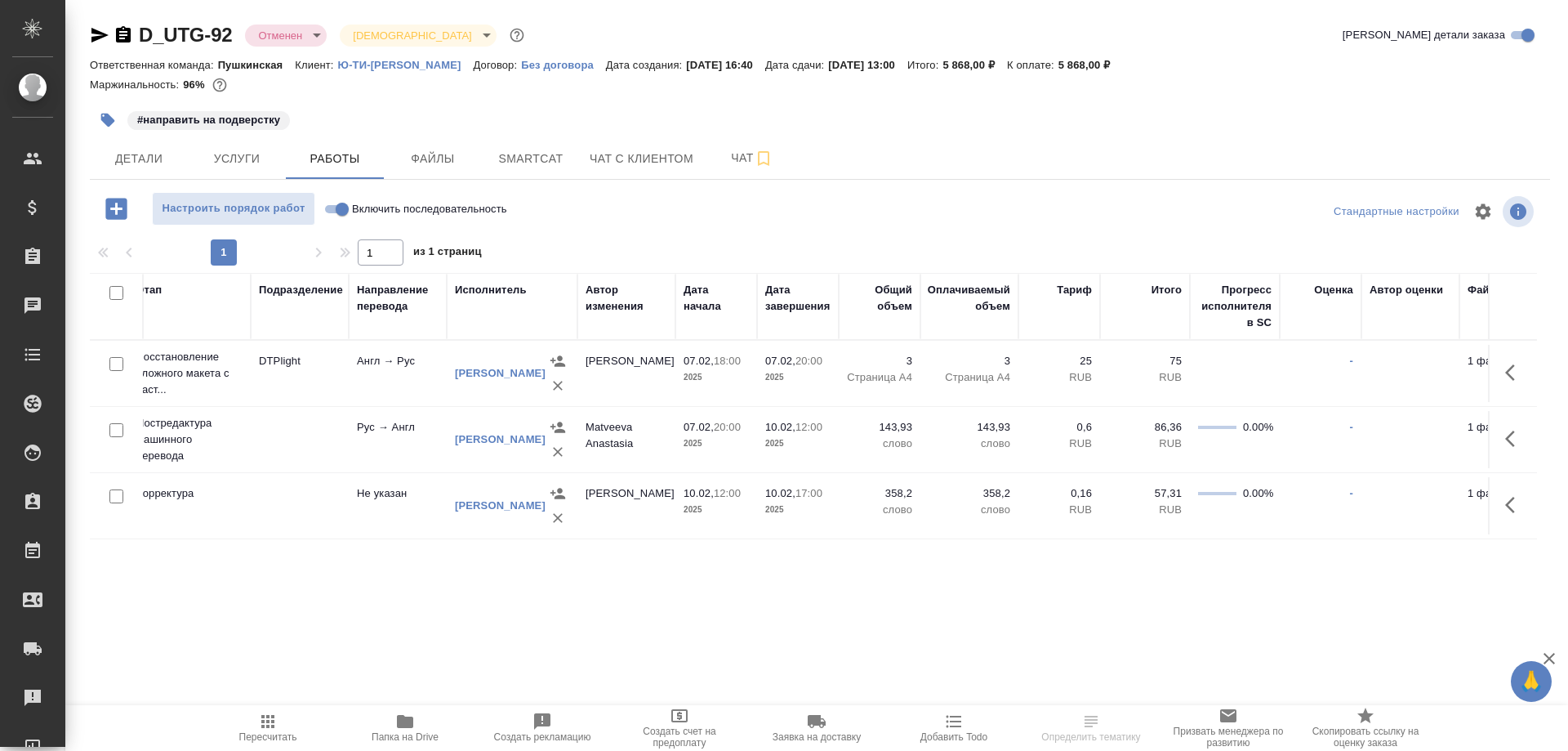
scroll to position [0, 408]
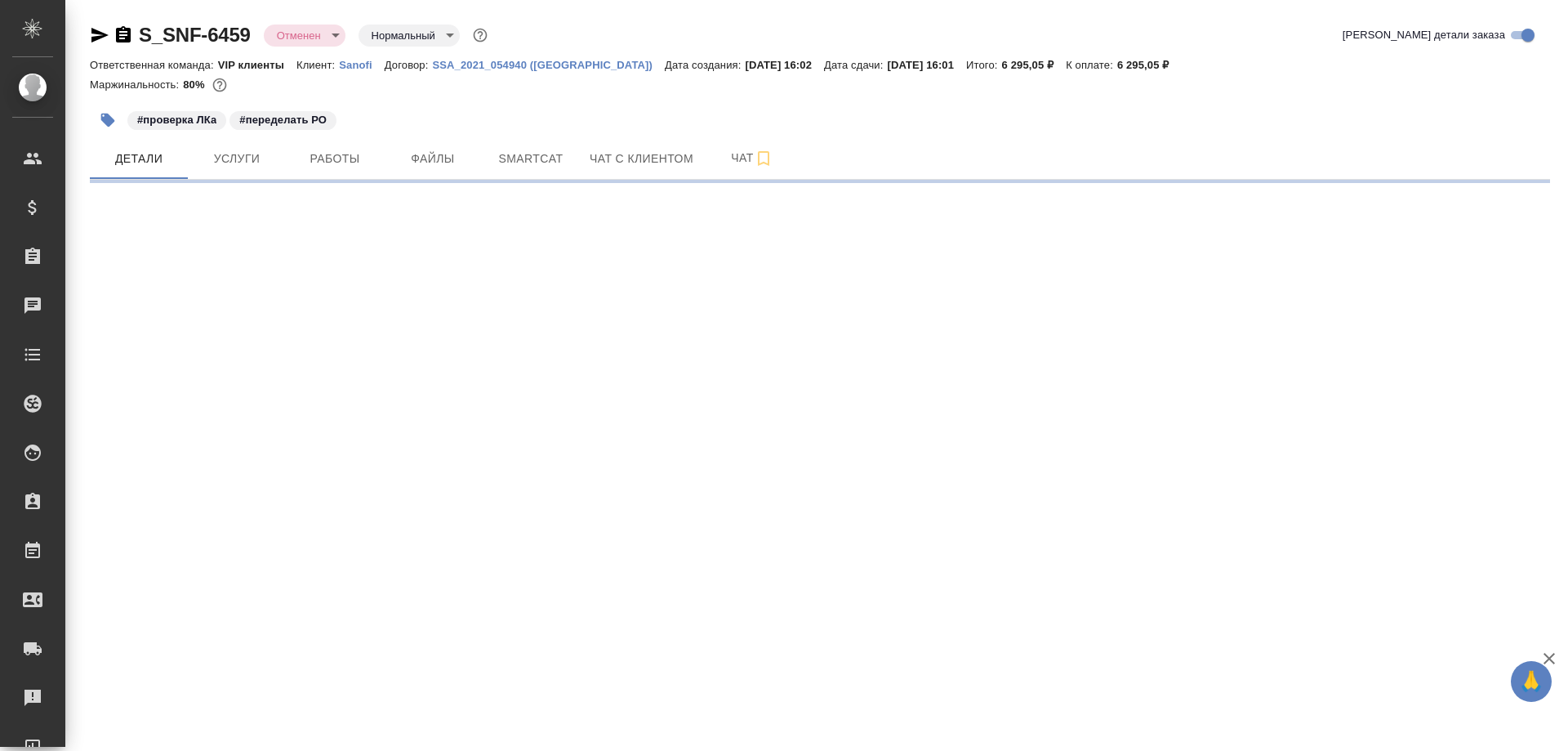
select select "RU"
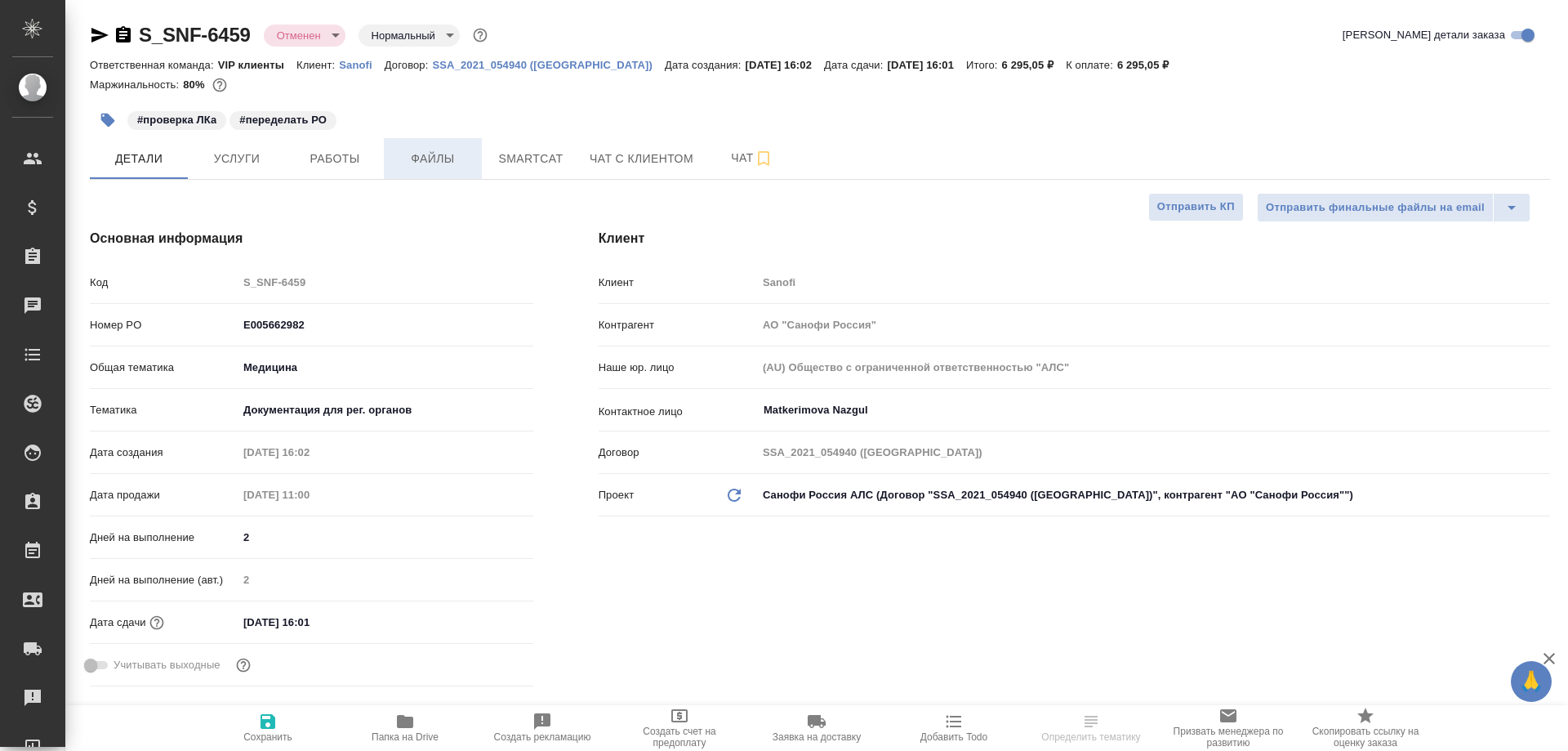
type textarea "x"
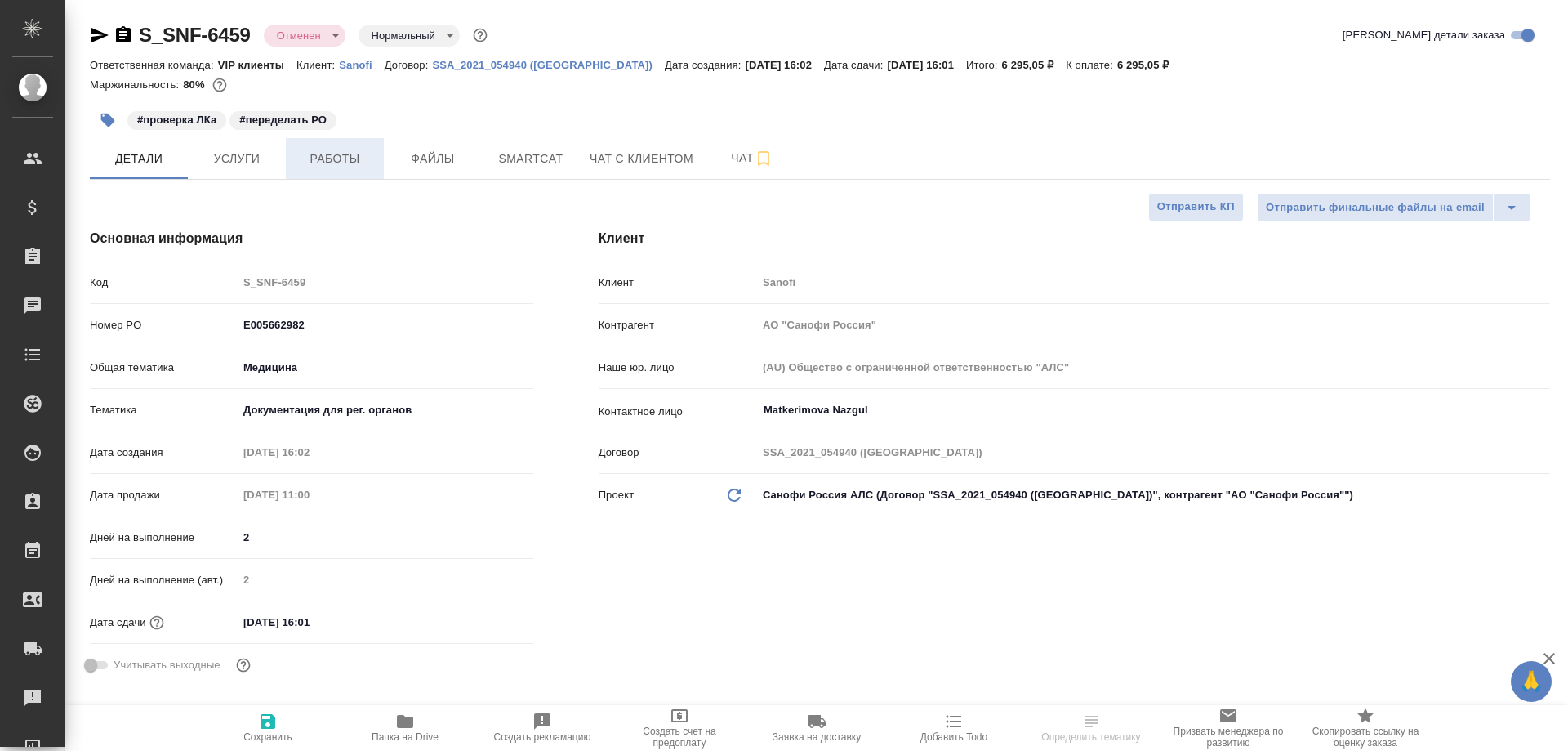
type textarea "x"
click at [354, 165] on span "Работы" at bounding box center [334, 158] width 78 height 20
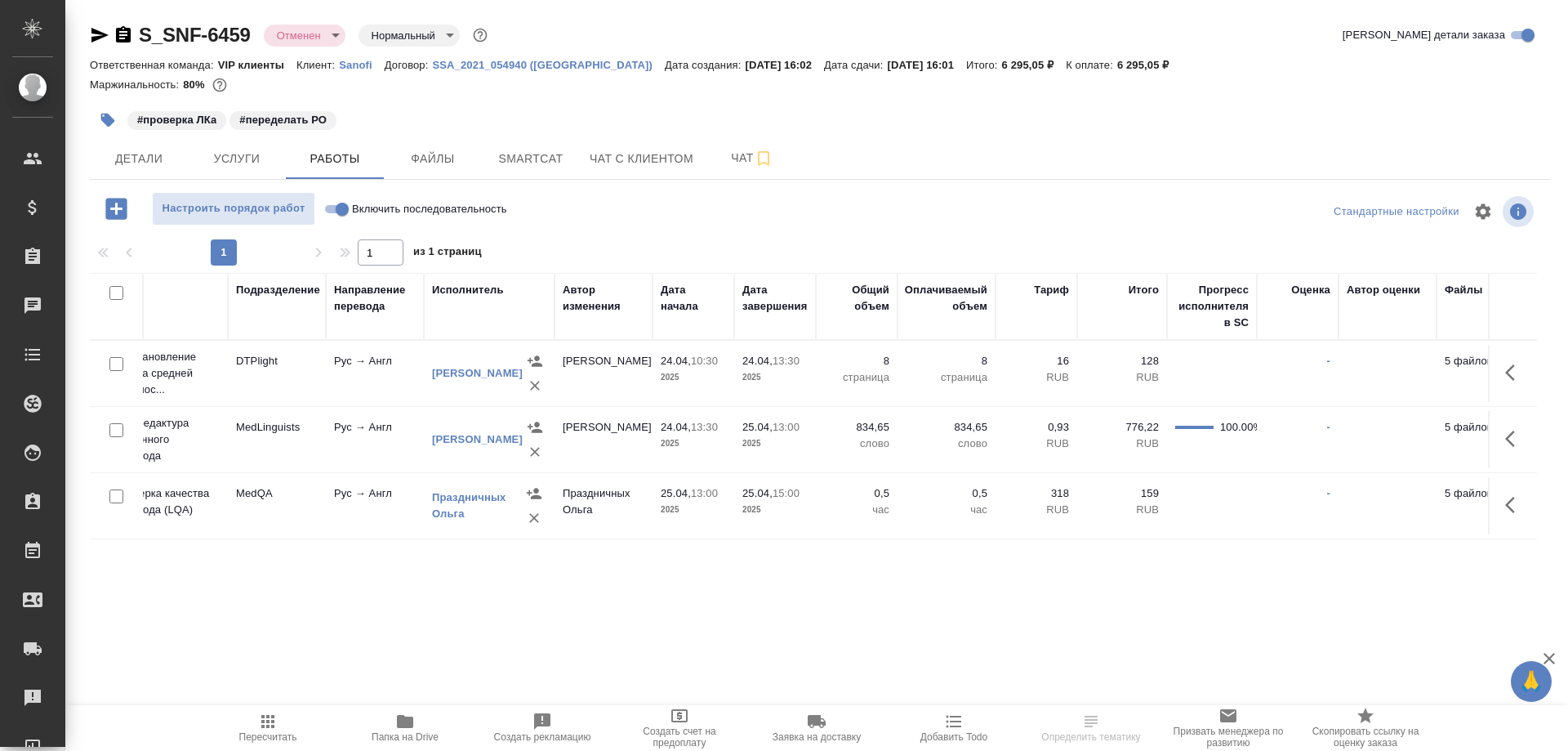
scroll to position [0, 430]
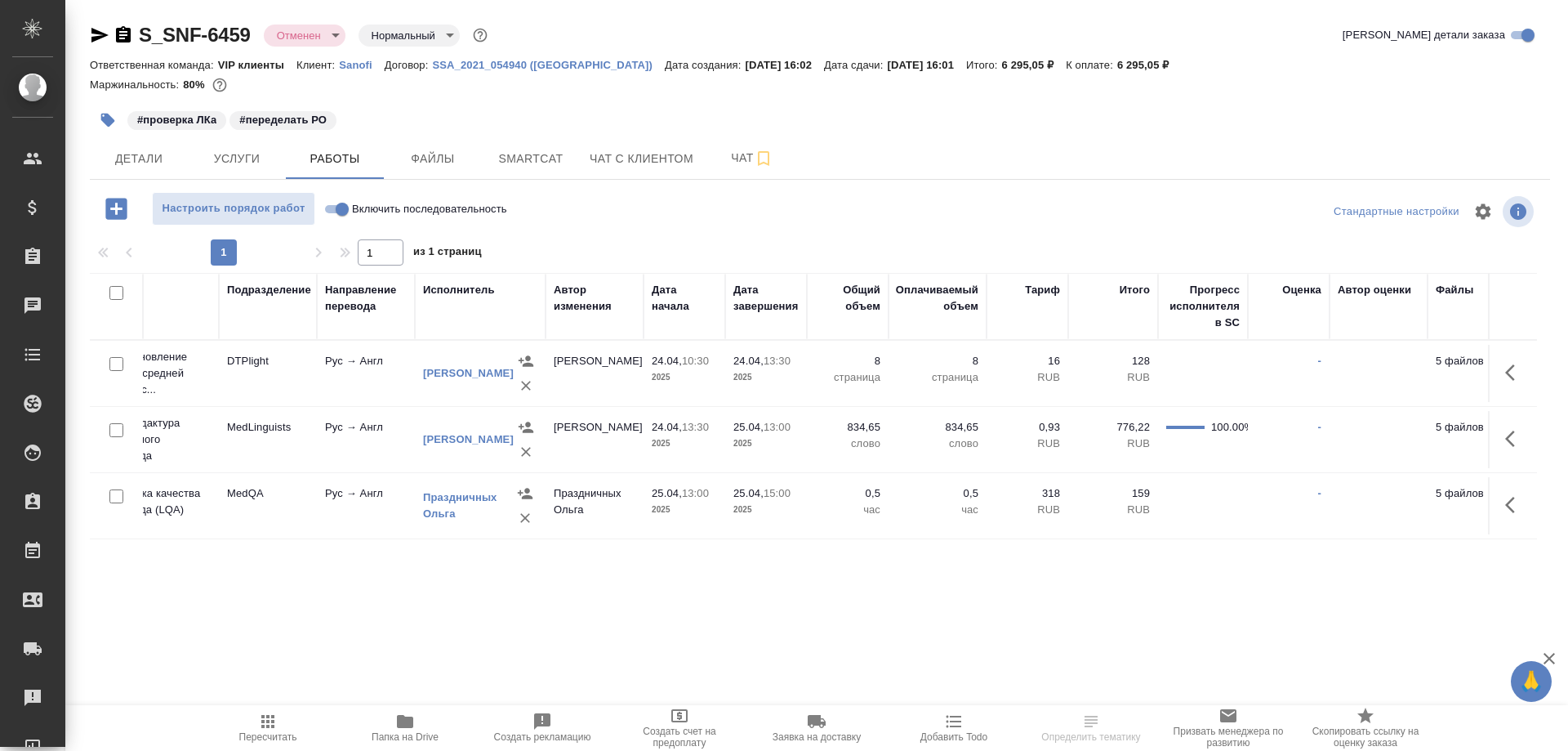
drag, startPoint x: 336, startPoint y: 692, endPoint x: 388, endPoint y: 682, distance: 53.0
click at [336, 692] on div ".cls-1 fill:#fff; AWATERA Smotraeva Evgenia Клиенты Спецификации Заказы 0 Чаты …" at bounding box center [784, 376] width 1568 height 751
click at [208, 692] on div ".cls-1 fill:#fff; AWATERA Smotraeva Evgenia Клиенты Спецификации Заказы 0 Чаты …" at bounding box center [784, 376] width 1568 height 751
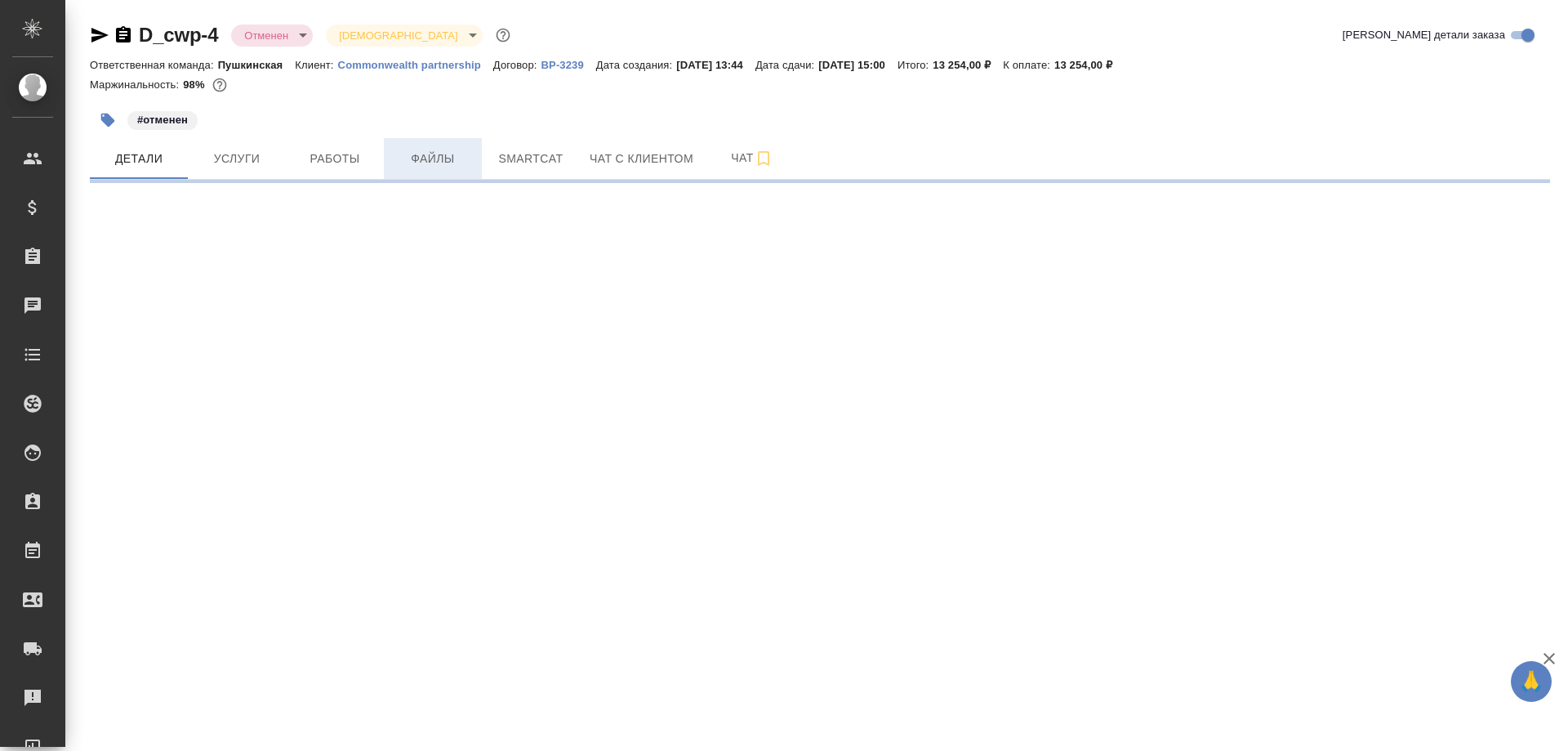
select select "RU"
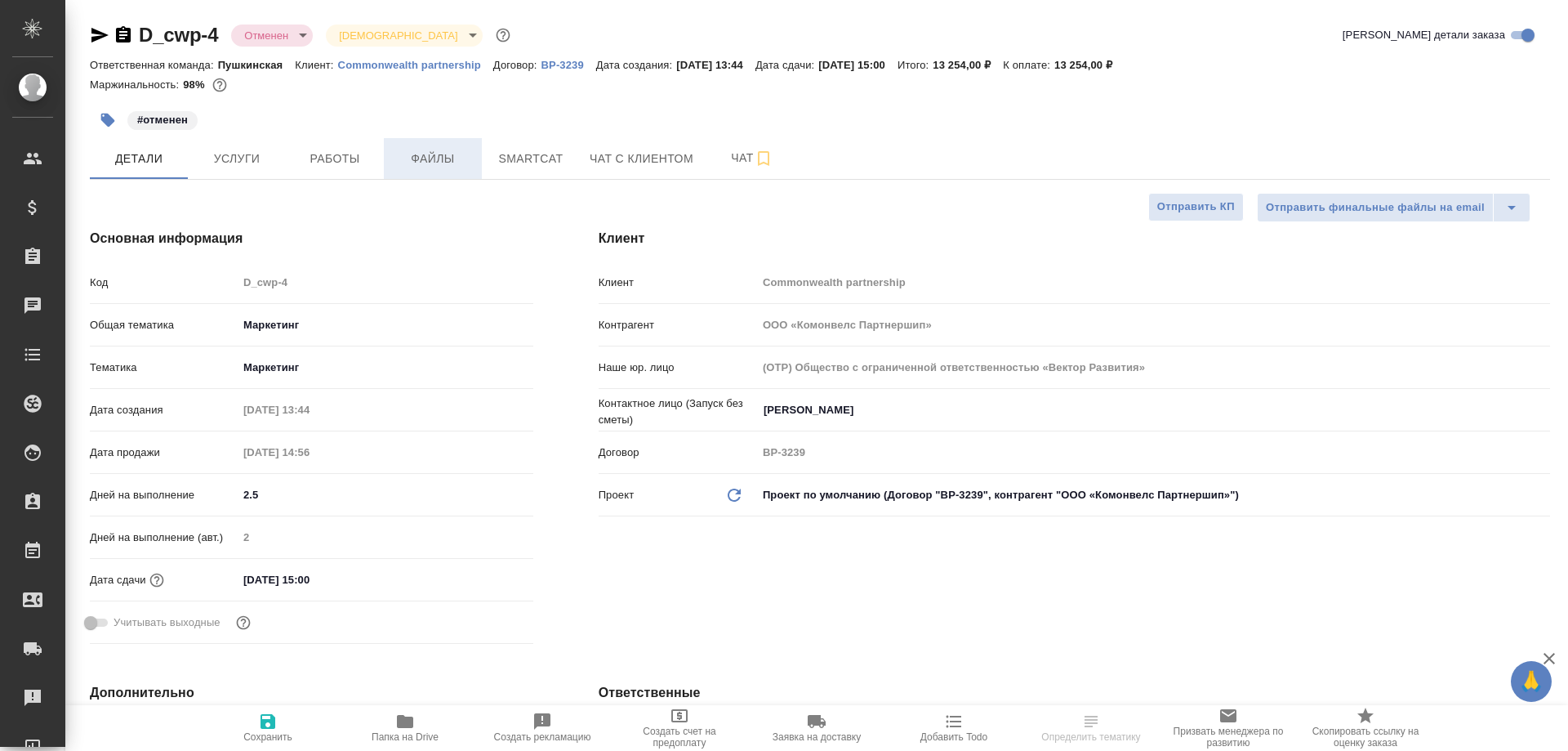
type textarea "x"
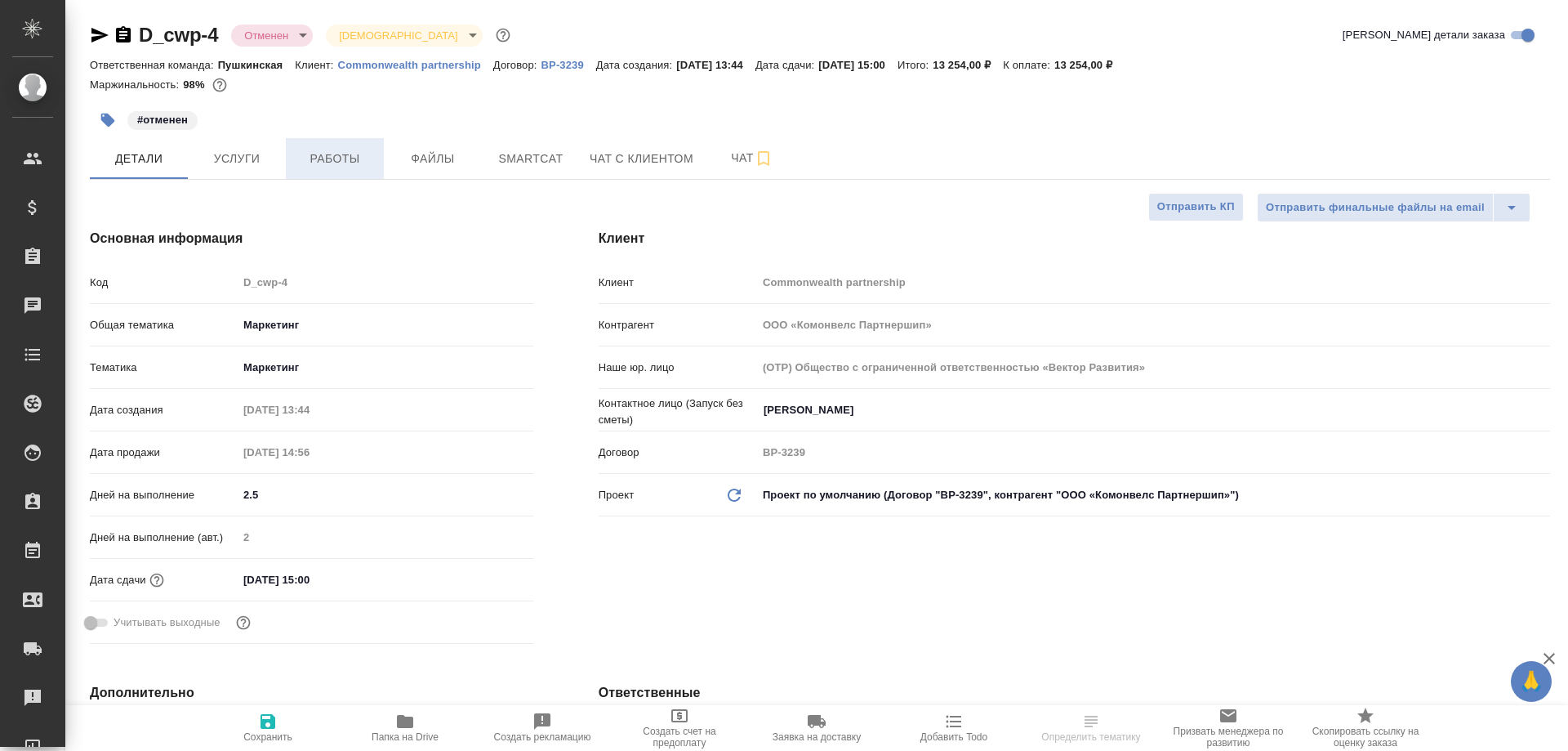
type textarea "x"
click at [334, 170] on button "Работы" at bounding box center [334, 158] width 98 height 41
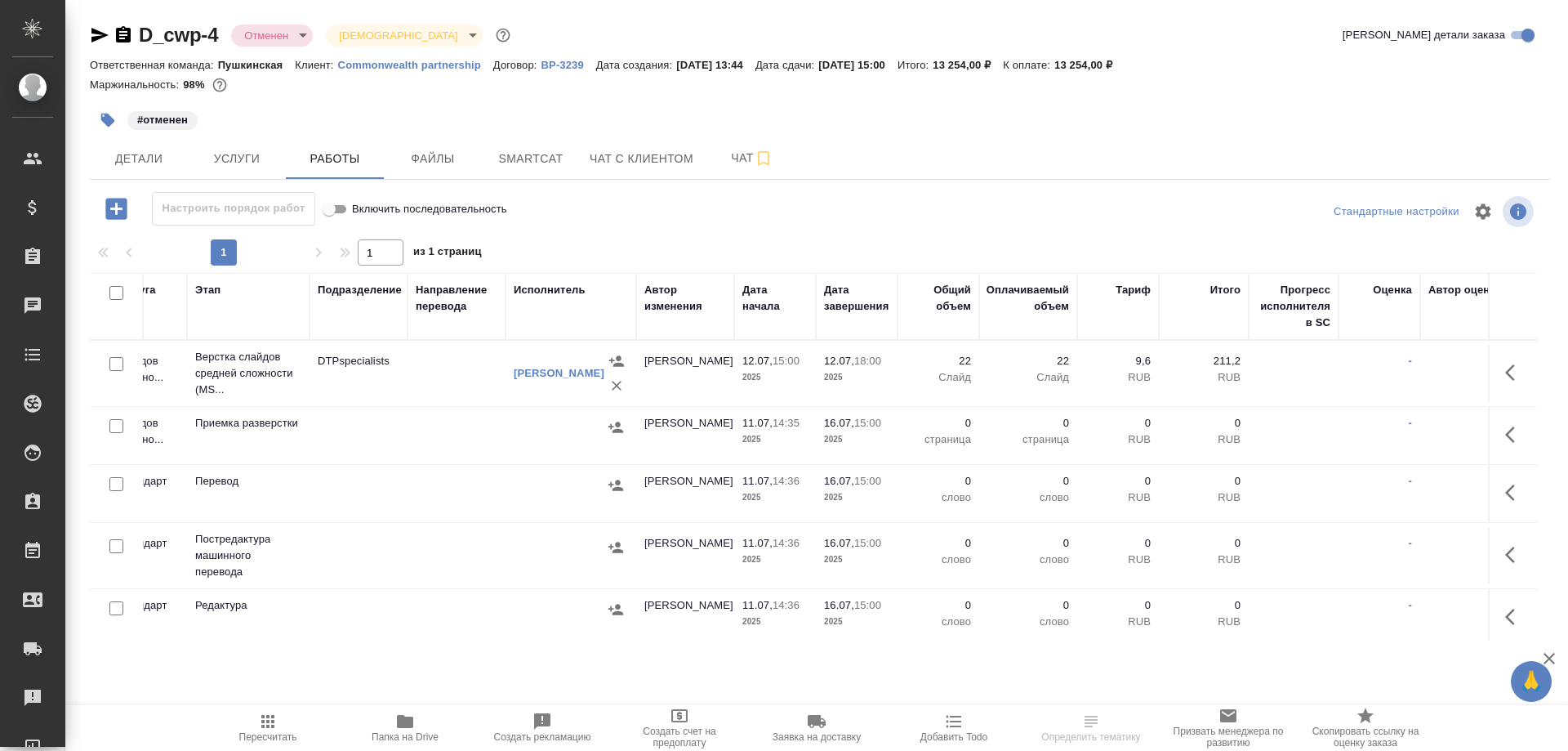
scroll to position [0, 414]
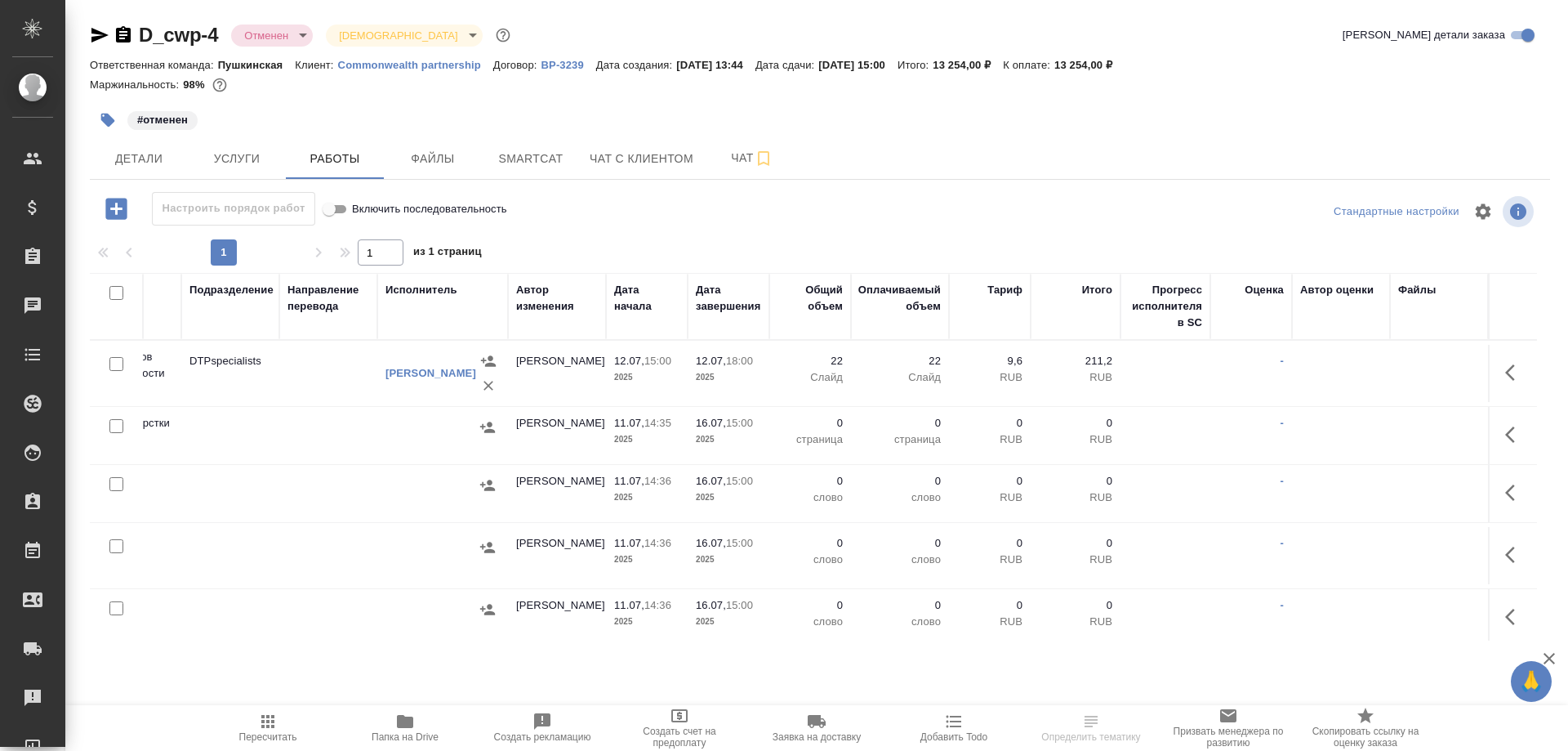
click at [264, 696] on div ".cls-1 fill:#fff; AWATERA Smotraeva Evgenia Клиенты Спецификации Заказы 0 Чаты …" at bounding box center [784, 376] width 1568 height 751
